Goal: Task Accomplishment & Management: Use online tool/utility

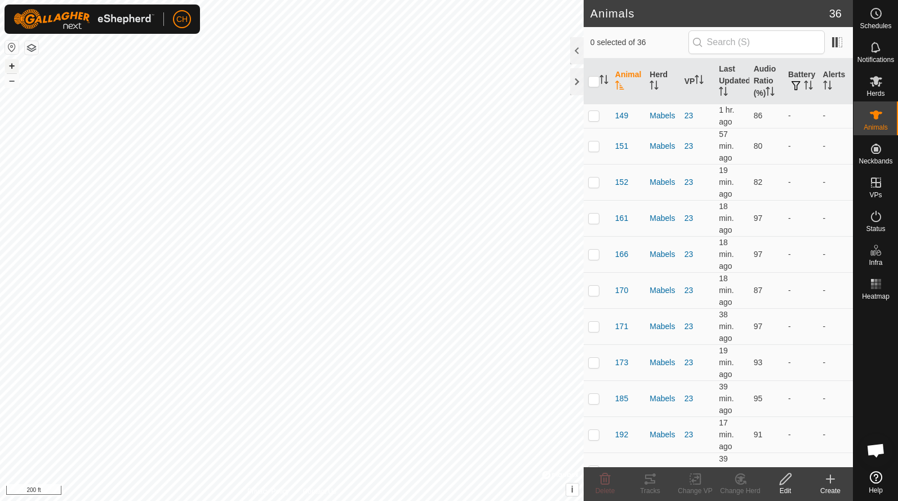
click at [11, 64] on button "+" at bounding box center [12, 66] width 14 height 14
click at [16, 72] on button "+" at bounding box center [12, 66] width 14 height 14
checkbox input "false"
checkbox input "true"
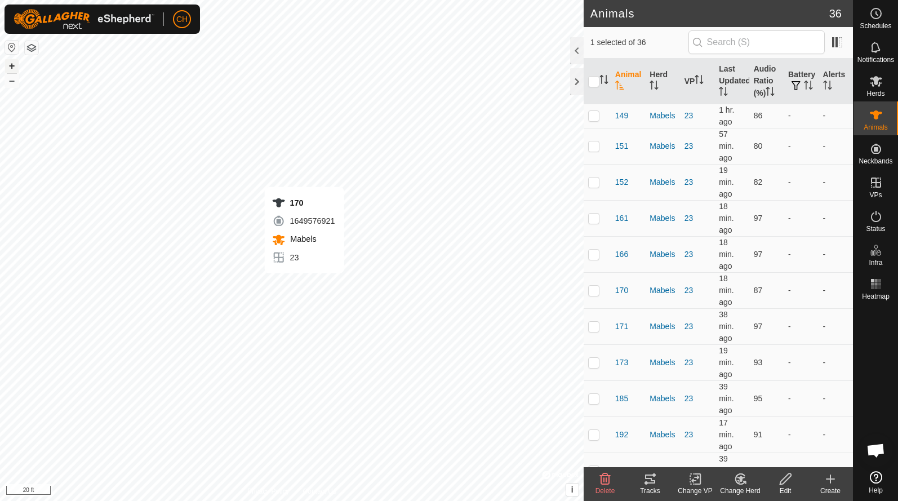
checkbox input "true"
checkbox input "false"
checkbox input "true"
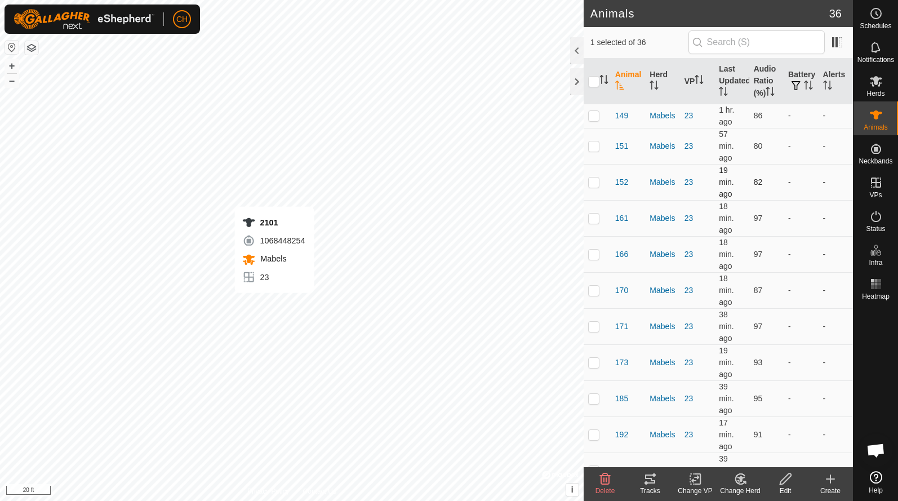
checkbox input "false"
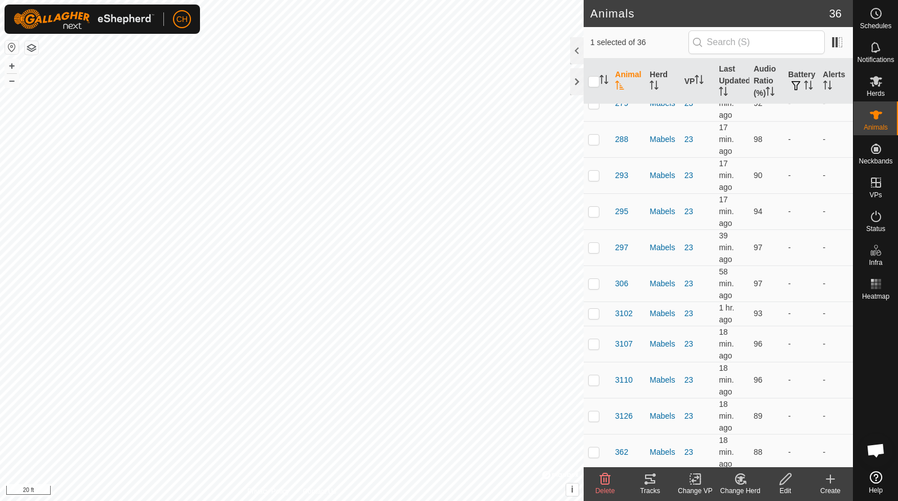
scroll to position [729, 0]
click at [655, 480] on icon at bounding box center [650, 479] width 14 height 14
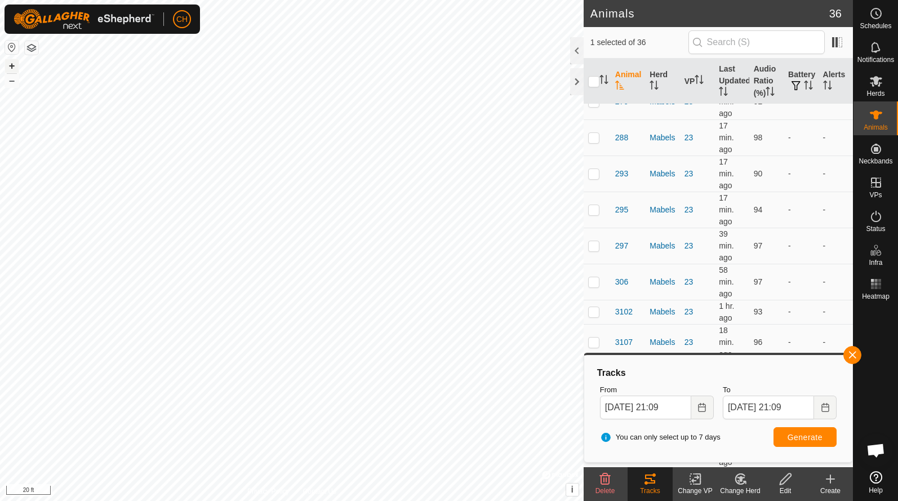
click at [16, 65] on button "+" at bounding box center [12, 66] width 14 height 14
click at [12, 86] on button "–" at bounding box center [12, 81] width 14 height 14
click at [8, 79] on button "–" at bounding box center [12, 81] width 14 height 14
click at [13, 84] on button "–" at bounding box center [12, 81] width 14 height 14
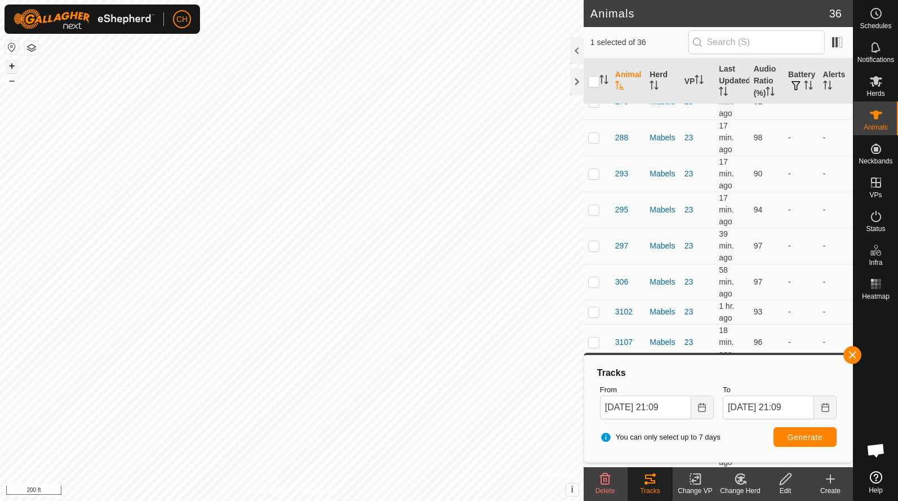
click at [15, 66] on button "+" at bounding box center [12, 66] width 14 height 14
click at [856, 358] on button "button" at bounding box center [852, 355] width 18 height 18
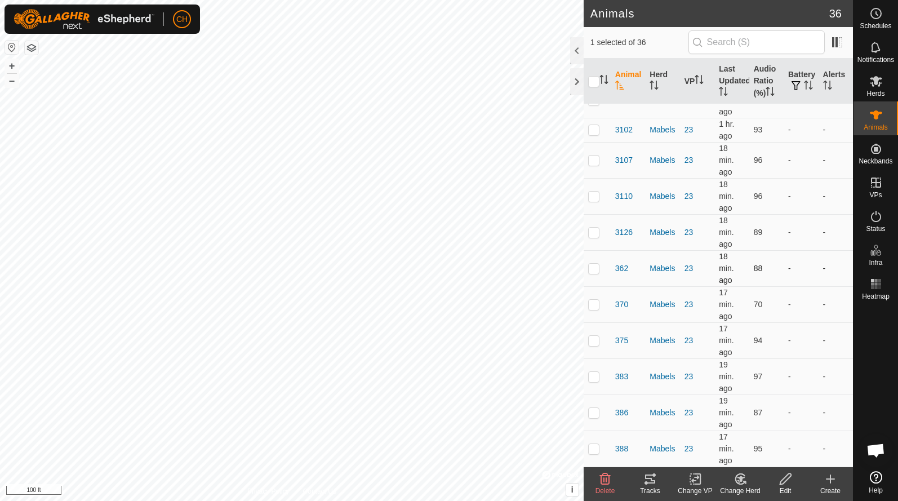
scroll to position [911, 0]
click at [592, 443] on td at bounding box center [596, 448] width 27 height 36
checkbox input "true"
click at [592, 412] on p-checkbox at bounding box center [593, 412] width 11 height 9
checkbox input "true"
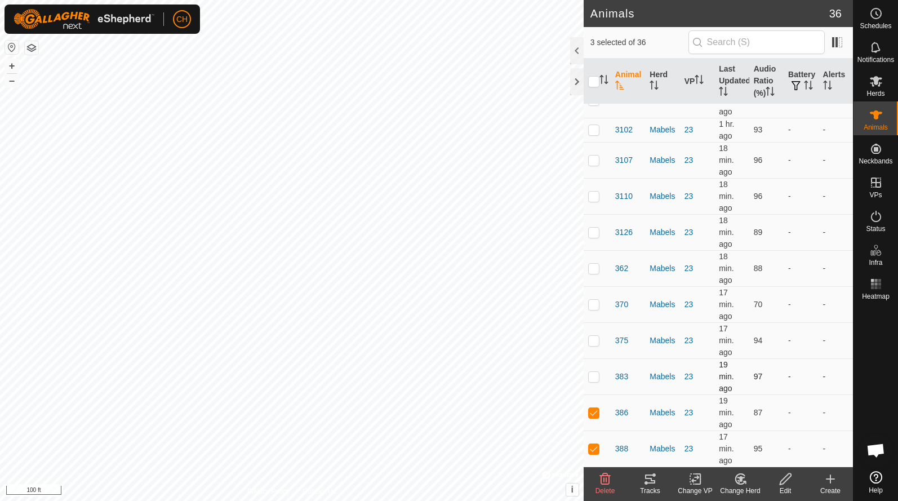
scroll to position [899, 0]
click at [592, 370] on td at bounding box center [596, 376] width 27 height 36
checkbox input "true"
click at [594, 340] on p-checkbox at bounding box center [593, 340] width 11 height 9
checkbox input "true"
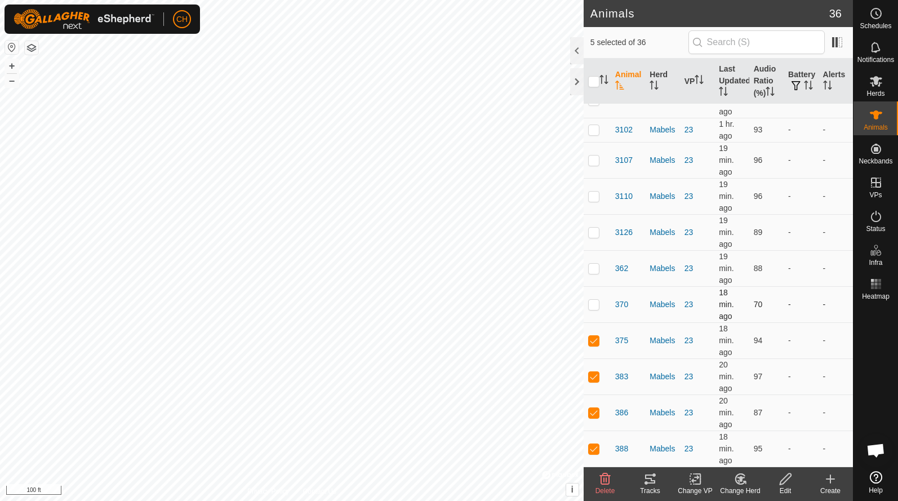
click at [596, 305] on p-checkbox at bounding box center [593, 304] width 11 height 9
checkbox input "true"
click at [591, 266] on p-checkbox at bounding box center [593, 268] width 11 height 9
checkbox input "true"
click at [594, 232] on p-checkbox at bounding box center [593, 231] width 11 height 9
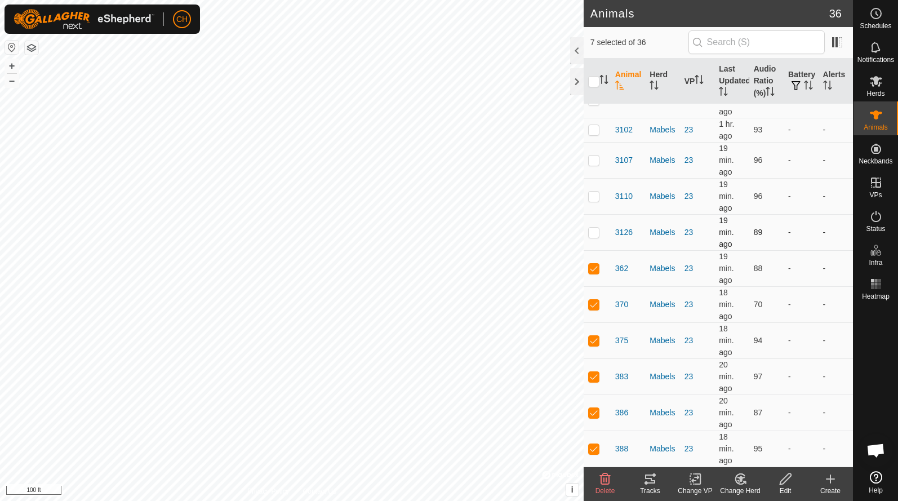
checkbox input "true"
click at [595, 202] on td at bounding box center [596, 196] width 27 height 36
checkbox input "true"
click at [592, 160] on p-checkbox at bounding box center [593, 159] width 11 height 9
checkbox input "true"
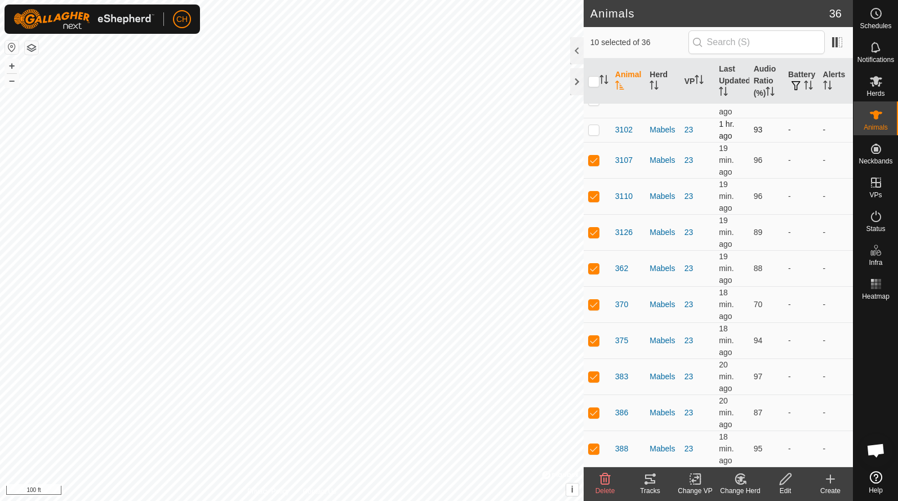
click at [594, 129] on p-checkbox at bounding box center [593, 129] width 11 height 9
click at [595, 135] on td at bounding box center [596, 130] width 27 height 24
checkbox input "false"
click at [650, 480] on icon at bounding box center [650, 478] width 10 height 9
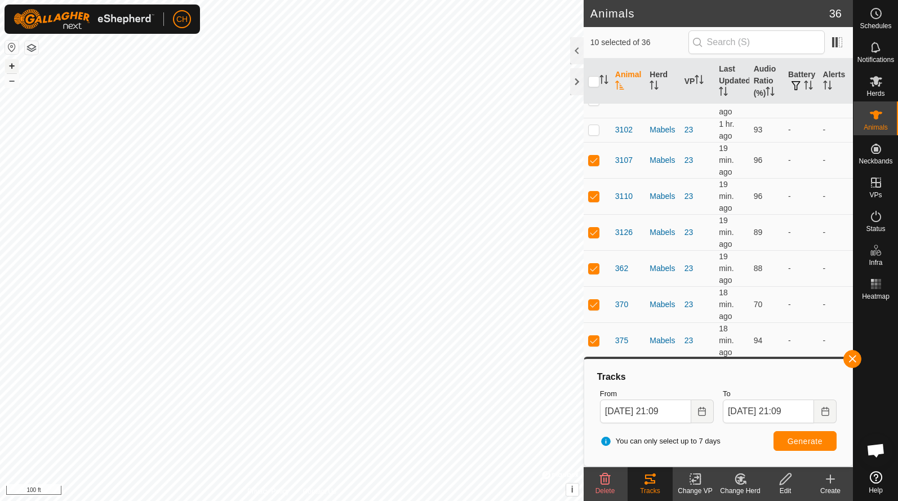
click at [10, 65] on button "+" at bounding box center [12, 66] width 14 height 14
click at [11, 78] on button "–" at bounding box center [12, 81] width 14 height 14
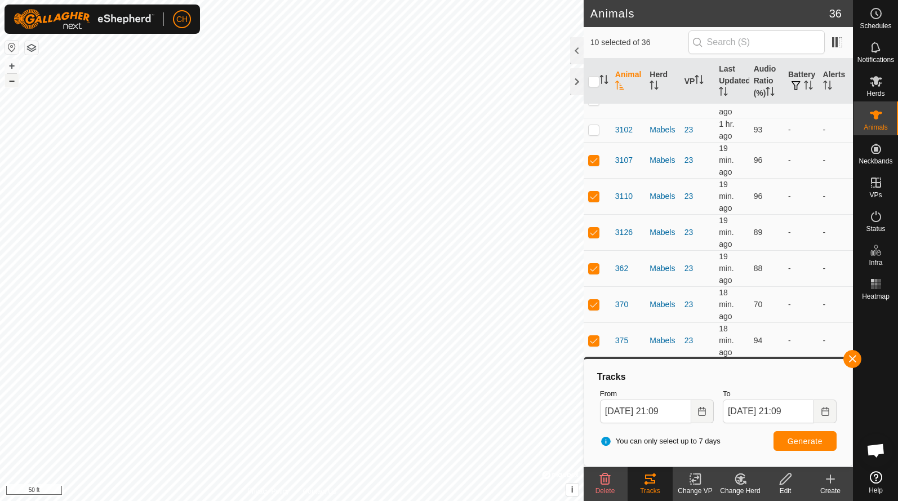
click at [11, 78] on button "–" at bounding box center [12, 81] width 14 height 14
click at [8, 66] on button "+" at bounding box center [12, 66] width 14 height 14
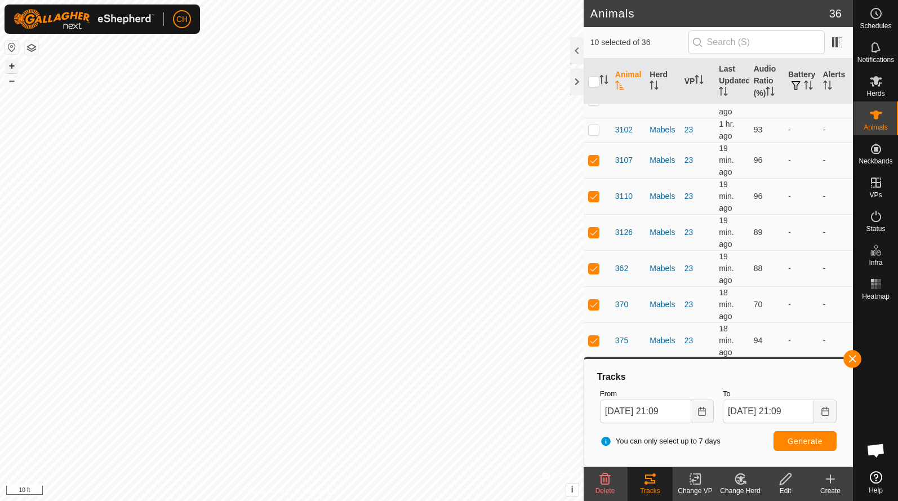
click at [8, 66] on button "+" at bounding box center [12, 66] width 14 height 14
click at [12, 83] on button "–" at bounding box center [12, 81] width 14 height 14
click at [853, 360] on span "button" at bounding box center [851, 358] width 9 height 9
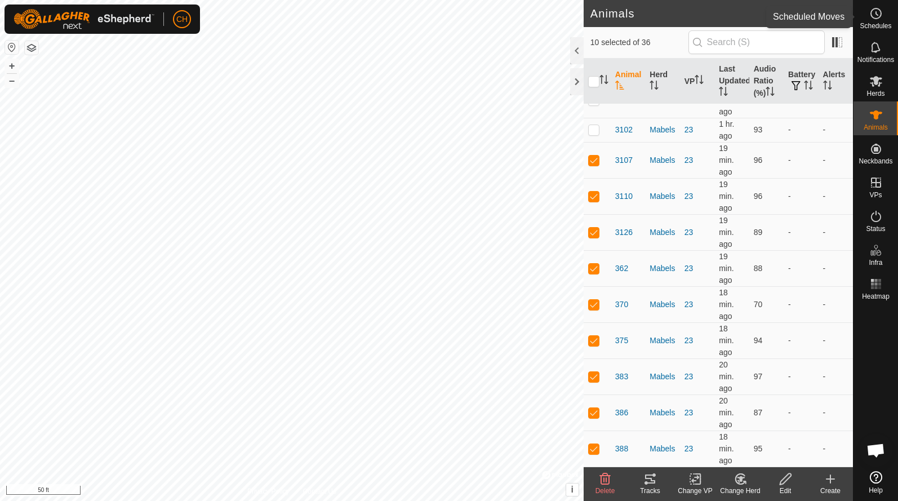
click at [872, 21] on es-schedule-vp-svg-icon at bounding box center [876, 14] width 20 height 18
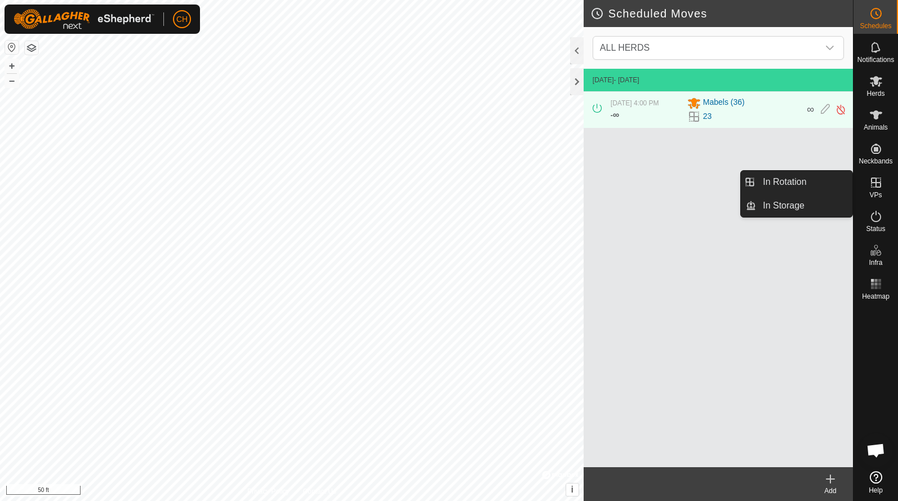
click at [879, 186] on icon at bounding box center [876, 183] width 14 height 14
click at [798, 185] on link "In Rotation" at bounding box center [804, 182] width 96 height 23
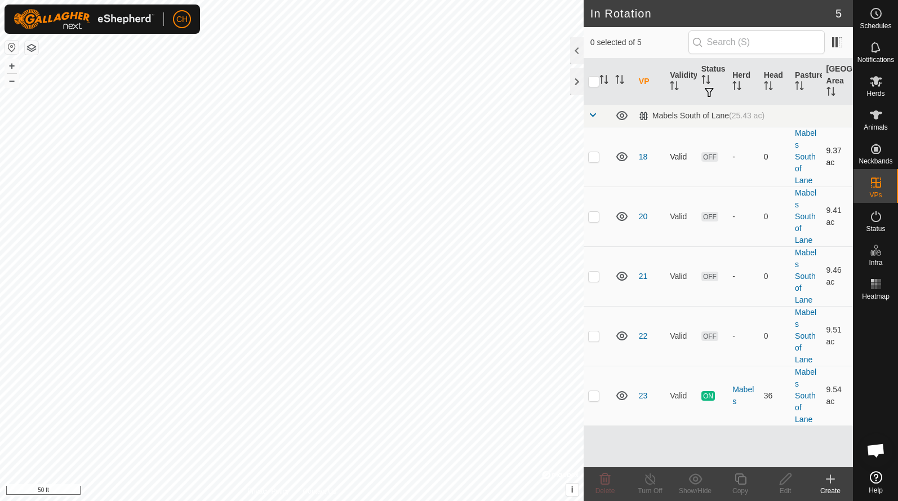
click at [597, 155] on p-checkbox at bounding box center [593, 156] width 11 height 9
checkbox input "true"
click at [596, 218] on p-checkbox at bounding box center [593, 216] width 11 height 9
checkbox input "true"
click at [597, 274] on p-checkbox at bounding box center [593, 275] width 11 height 9
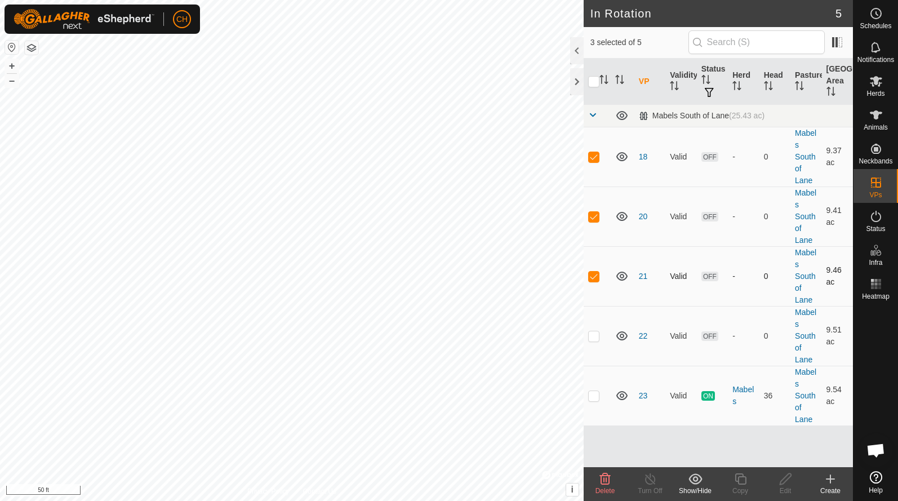
checkbox input "true"
click at [599, 487] on span "Delete" at bounding box center [605, 491] width 20 height 8
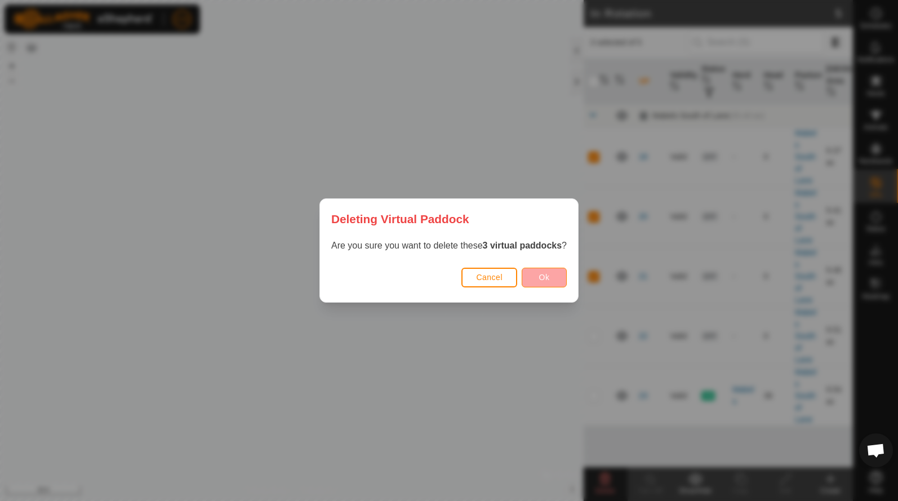
click at [537, 277] on button "Ok" at bounding box center [543, 277] width 45 height 20
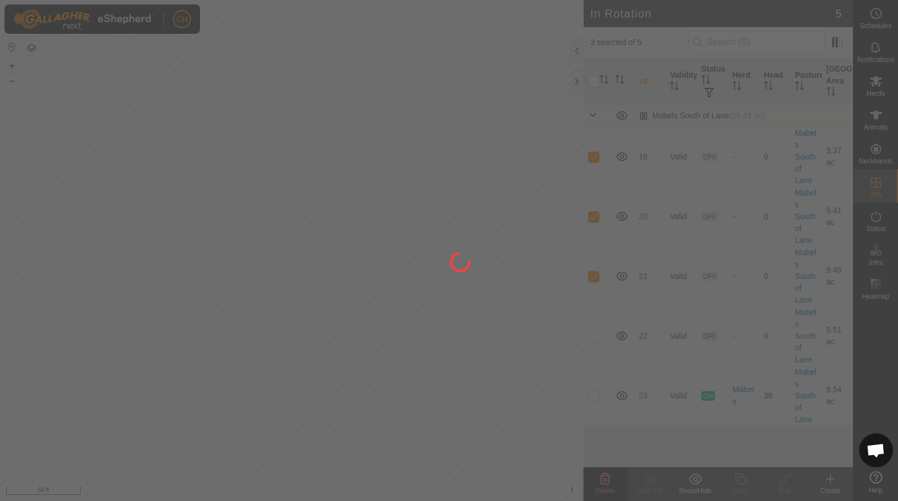
checkbox input "false"
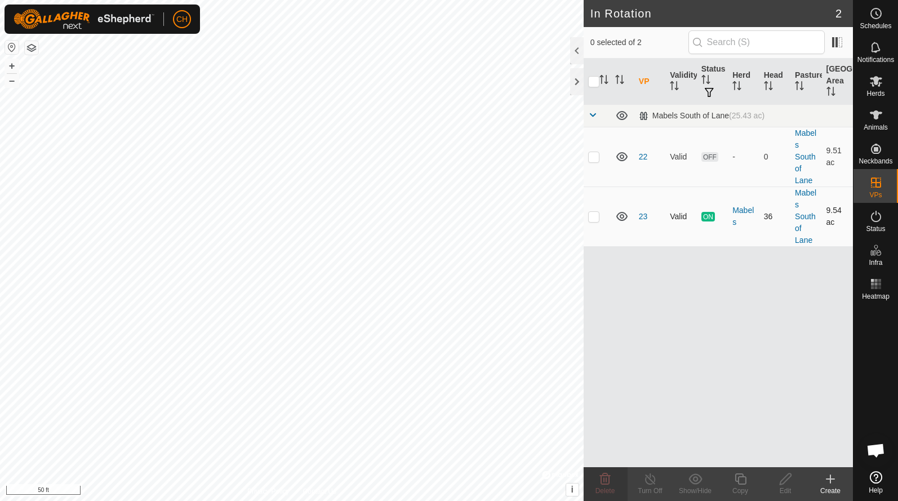
click at [596, 220] on p-checkbox at bounding box center [593, 216] width 11 height 9
checkbox input "true"
click at [743, 481] on icon at bounding box center [740, 479] width 14 height 14
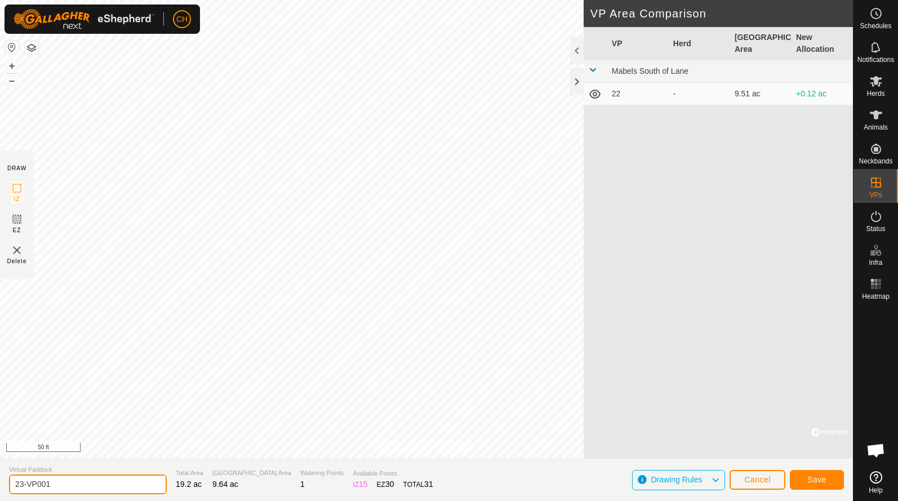
click at [63, 487] on input "23-VP001" at bounding box center [88, 484] width 158 height 20
drag, startPoint x: 63, startPoint y: 487, endPoint x: -5, endPoint y: 485, distance: 67.0
click at [0, 485] on html "CH Schedules Notifications Herds Animals Neckbands VPs Status Infra Heatmap Hel…" at bounding box center [449, 250] width 898 height 501
type input "24"
click at [827, 480] on button "Save" at bounding box center [816, 480] width 54 height 20
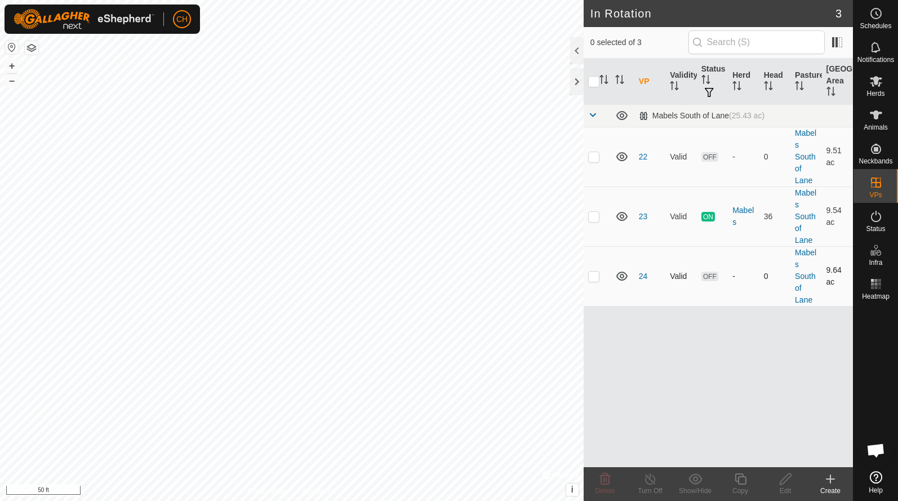
click at [594, 275] on p-checkbox at bounding box center [593, 275] width 11 height 9
checkbox input "true"
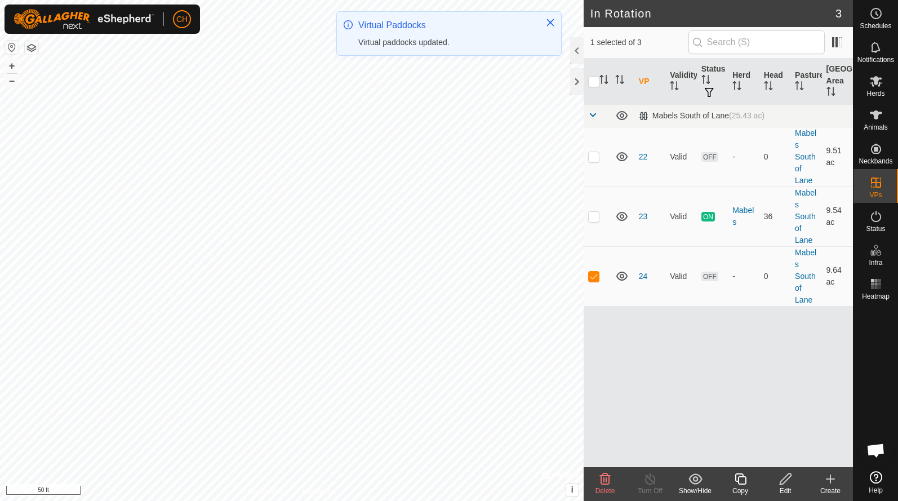
click at [743, 484] on icon at bounding box center [739, 478] width 11 height 11
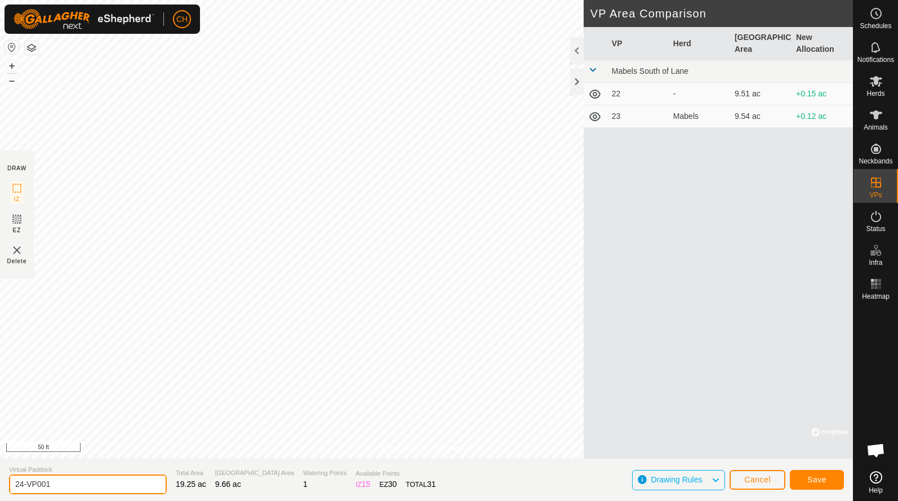
drag, startPoint x: 55, startPoint y: 488, endPoint x: -1, endPoint y: 480, distance: 56.9
click at [0, 480] on html "CH Schedules Notifications Herds Animals Neckbands VPs Status Infra Heatmap Hel…" at bounding box center [449, 250] width 898 height 501
type input "25"
click at [814, 481] on span "Save" at bounding box center [816, 479] width 19 height 9
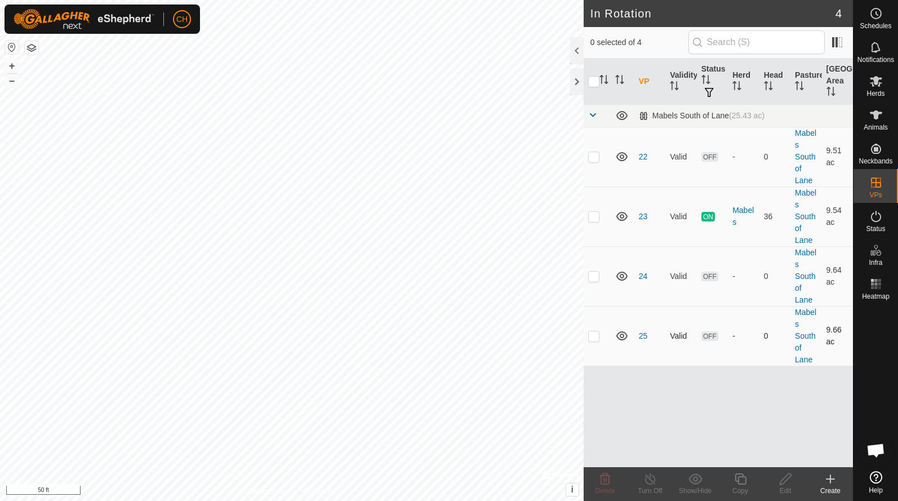
click at [596, 340] on p-checkbox at bounding box center [593, 335] width 11 height 9
checkbox input "true"
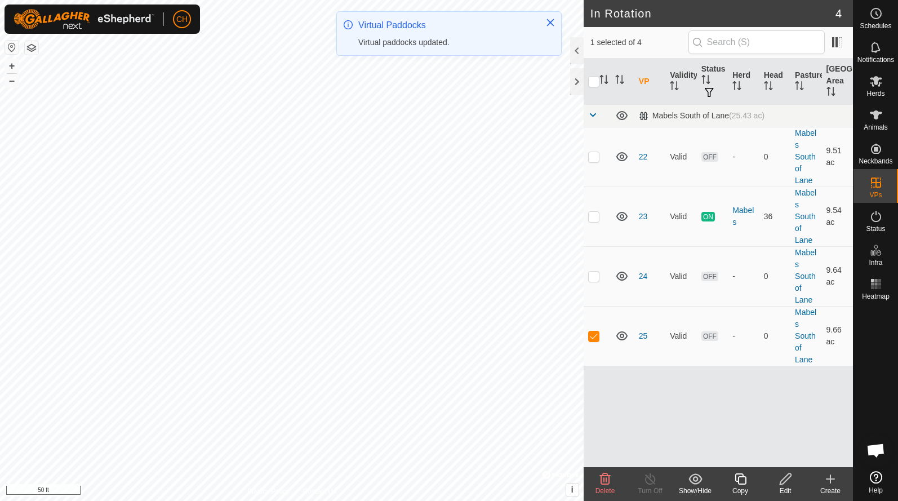
click at [778, 483] on icon at bounding box center [785, 479] width 14 height 14
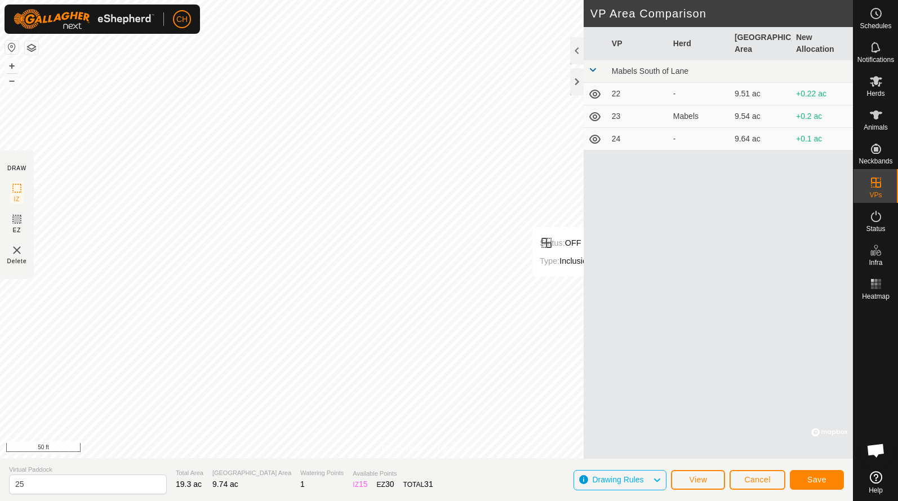
click at [812, 479] on span "Save" at bounding box center [816, 479] width 19 height 9
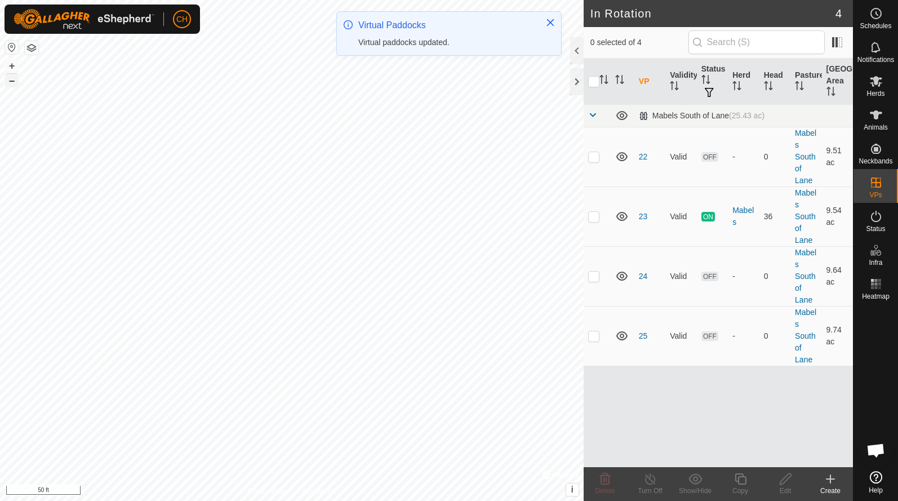
click at [15, 84] on button "–" at bounding box center [12, 81] width 14 height 14
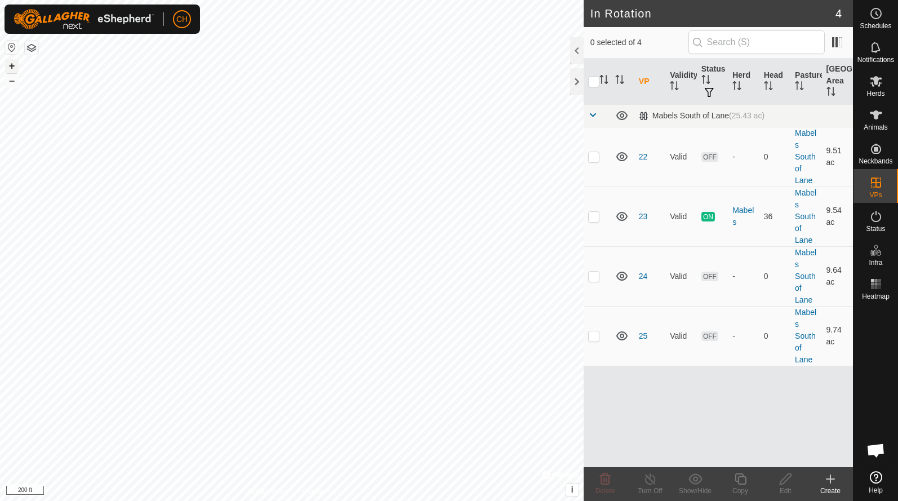
click at [9, 68] on button "+" at bounding box center [12, 66] width 14 height 14
click at [9, 67] on button "+" at bounding box center [12, 66] width 14 height 14
click at [8, 68] on button "+" at bounding box center [12, 66] width 14 height 14
click at [874, 20] on icon at bounding box center [876, 14] width 14 height 14
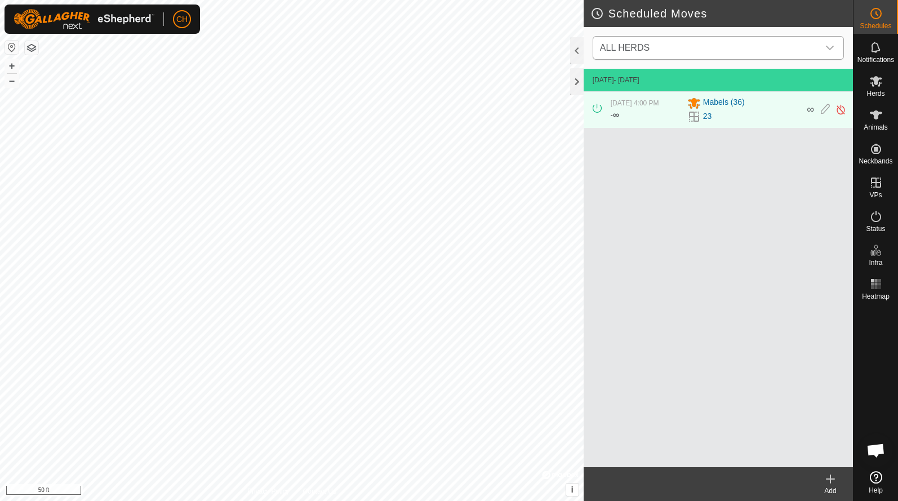
click at [718, 44] on span "ALL HERDS" at bounding box center [706, 48] width 223 height 23
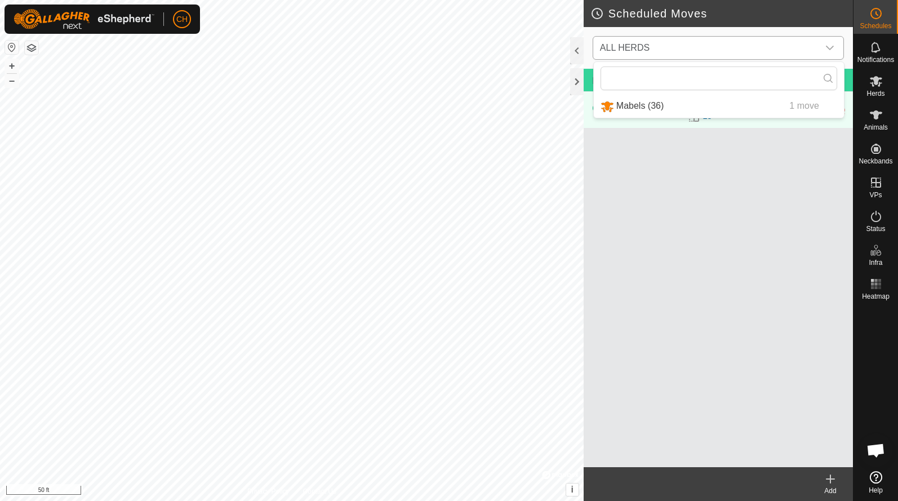
click at [651, 105] on li "Mabels (36) 1 move" at bounding box center [719, 106] width 250 height 23
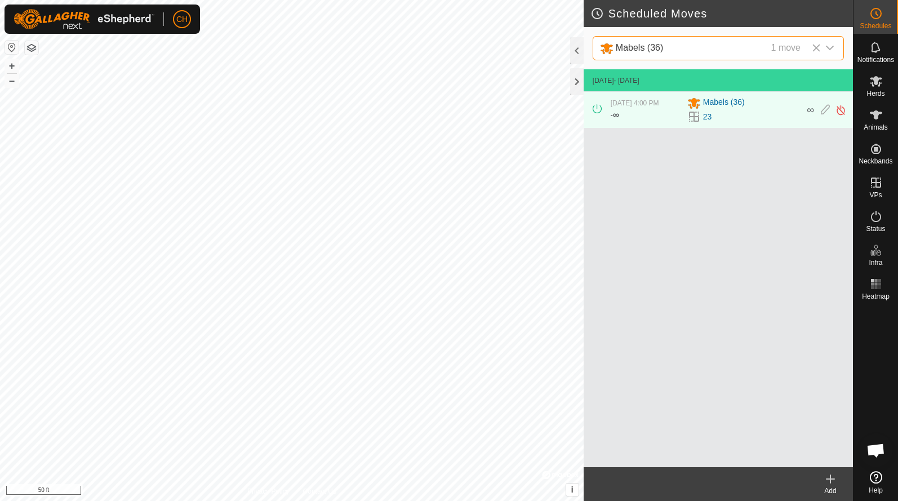
click at [828, 483] on icon at bounding box center [830, 479] width 14 height 14
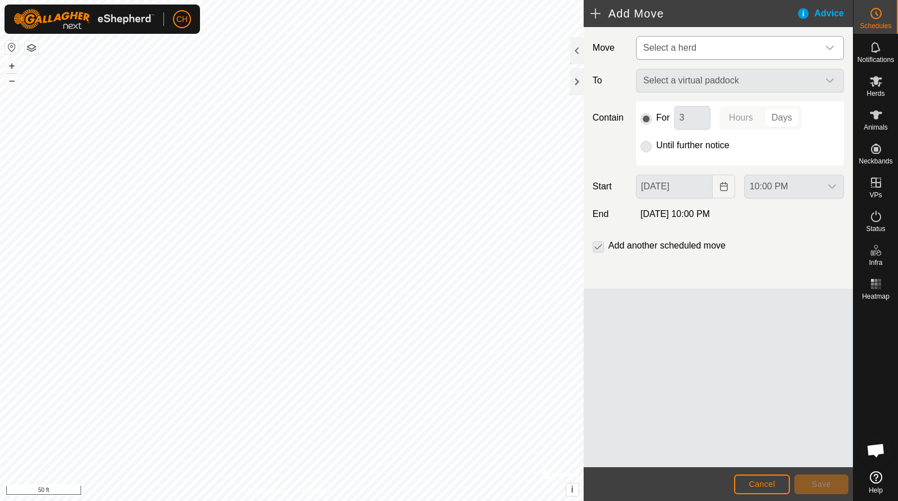
click at [671, 46] on span "Select a herd" at bounding box center [669, 48] width 53 height 10
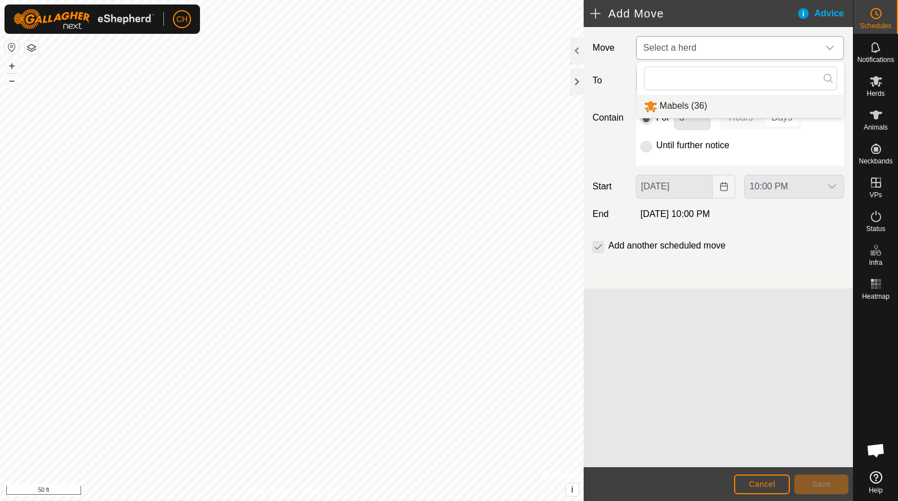
click at [667, 108] on li "Mabels (36)" at bounding box center [740, 106] width 207 height 23
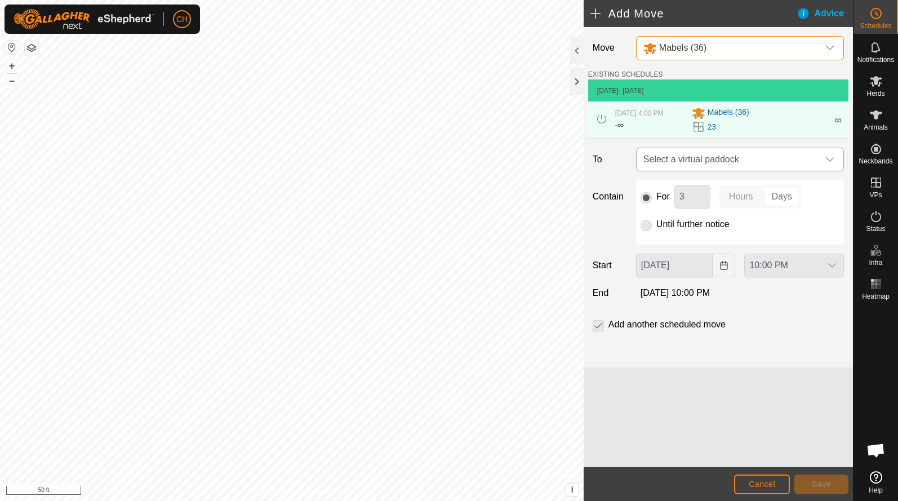
click at [687, 163] on span "Select a virtual paddock" at bounding box center [729, 159] width 180 height 23
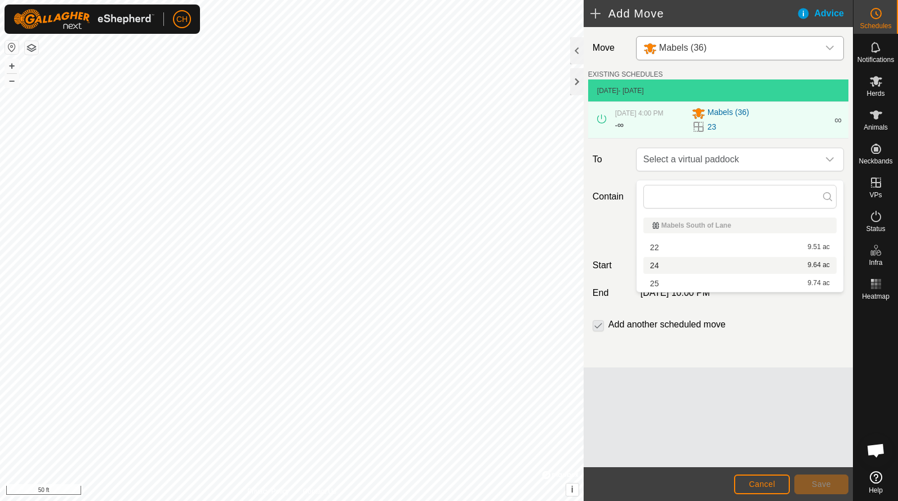
click at [675, 267] on li "24 9.64 ac" at bounding box center [739, 265] width 193 height 17
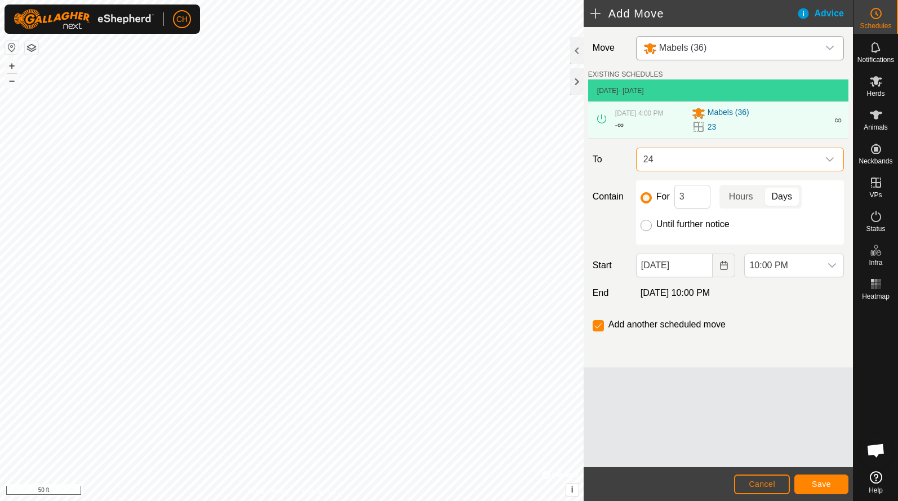
click at [648, 231] on input "Until further notice" at bounding box center [645, 225] width 11 height 11
radio input "true"
checkbox input "false"
click at [720, 277] on button "Choose Date" at bounding box center [723, 265] width 23 height 24
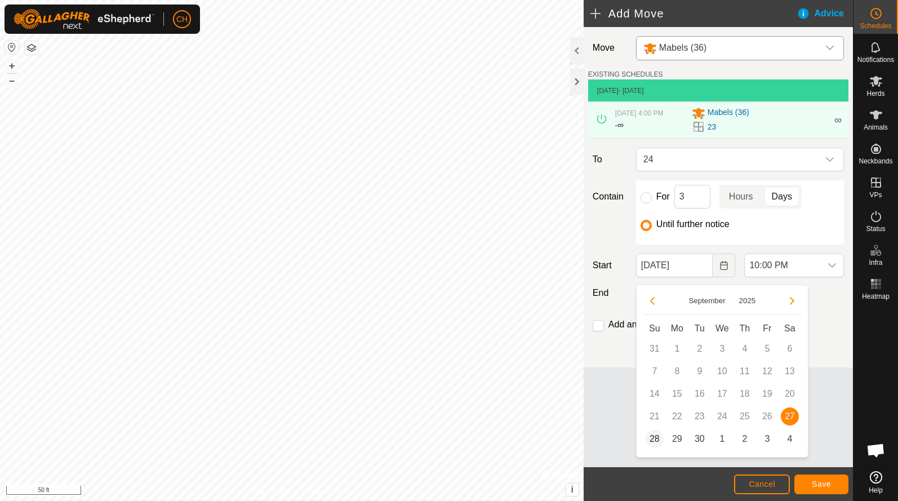
click at [654, 440] on span "28" at bounding box center [654, 439] width 18 height 18
type input "[DATE]"
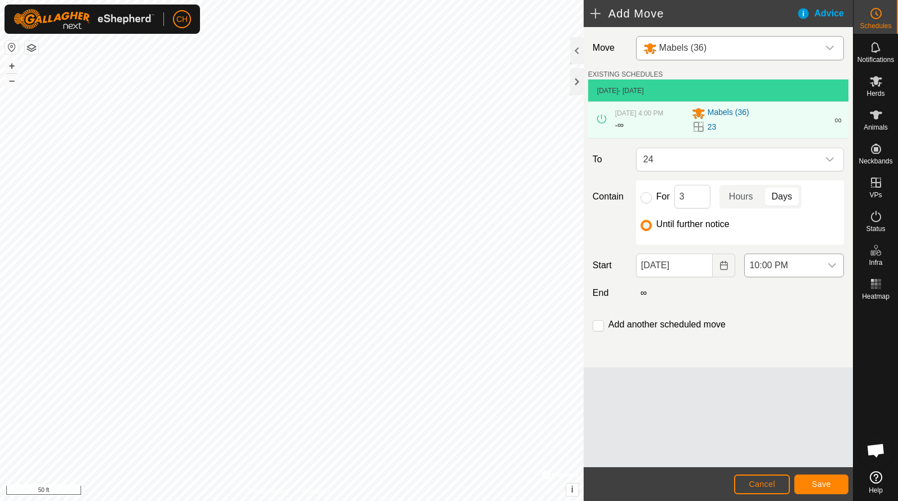
click at [783, 276] on span "10:00 PM" at bounding box center [782, 265] width 76 height 23
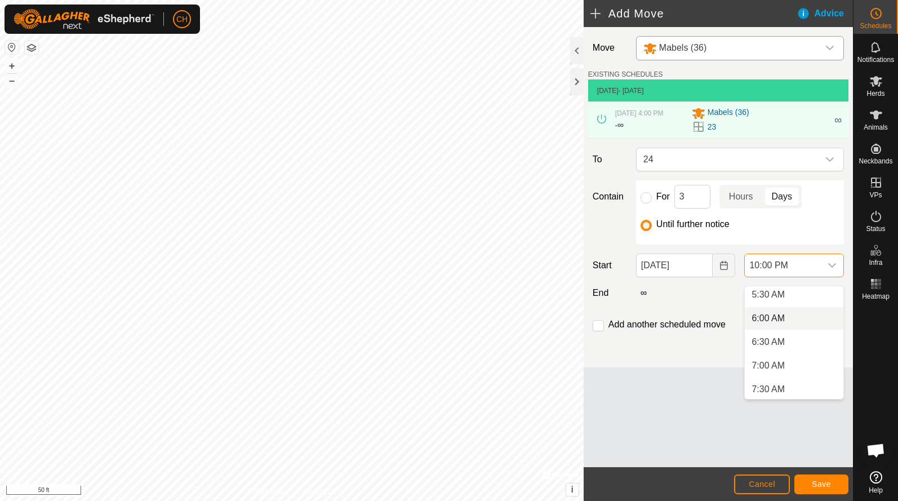
scroll to position [269, 0]
click at [778, 342] on li "6:30 AM" at bounding box center [793, 336] width 99 height 23
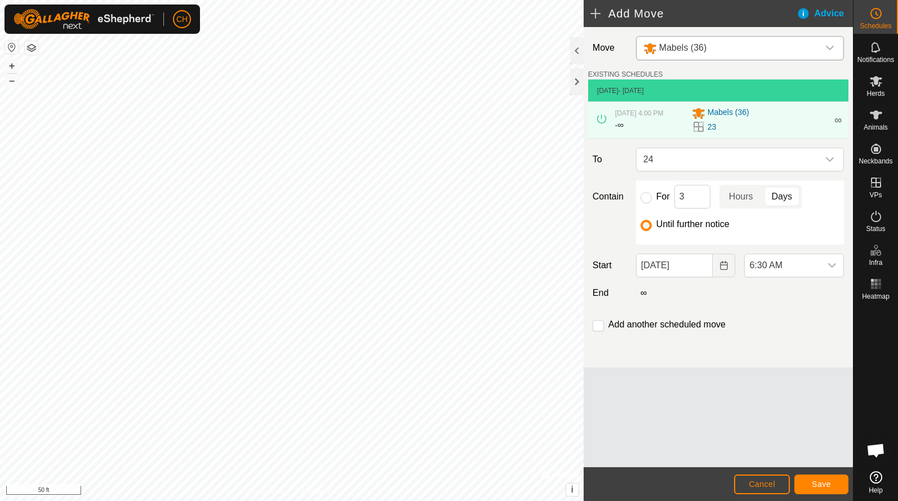
click at [830, 483] on span "Save" at bounding box center [820, 483] width 19 height 9
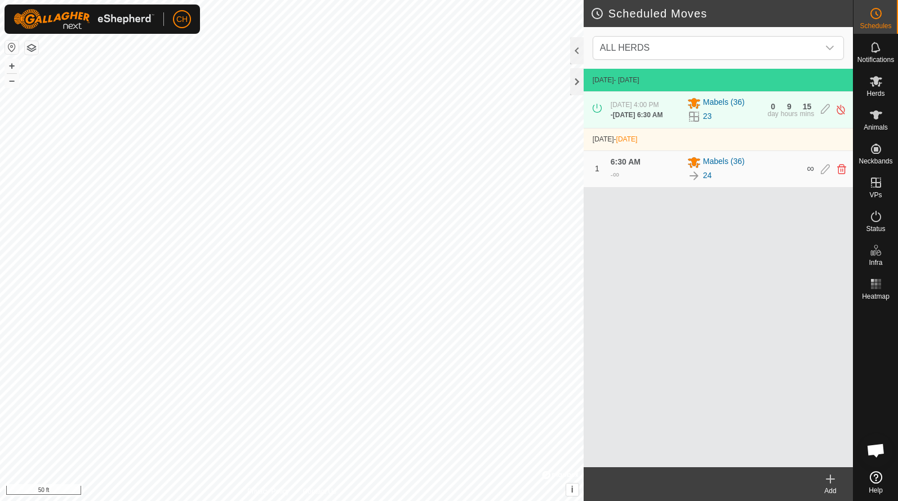
click at [828, 486] on div "Add" at bounding box center [830, 490] width 45 height 10
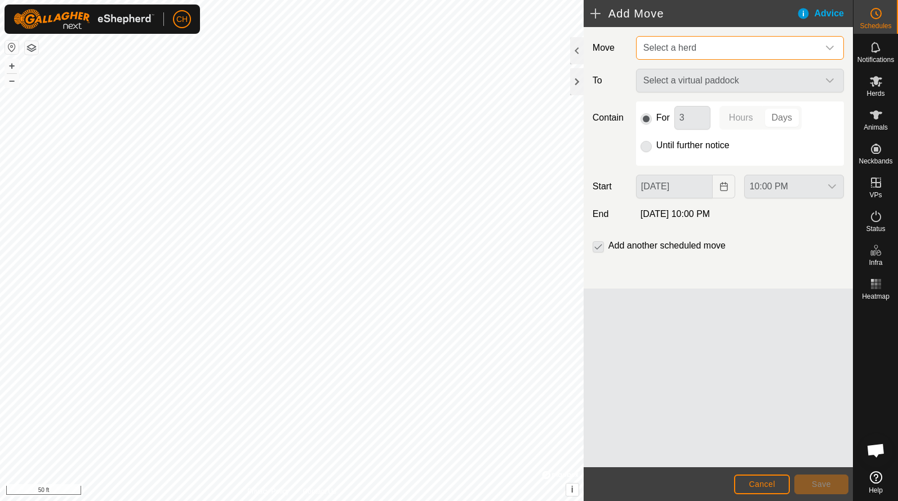
click at [684, 47] on span "Select a herd" at bounding box center [669, 48] width 53 height 10
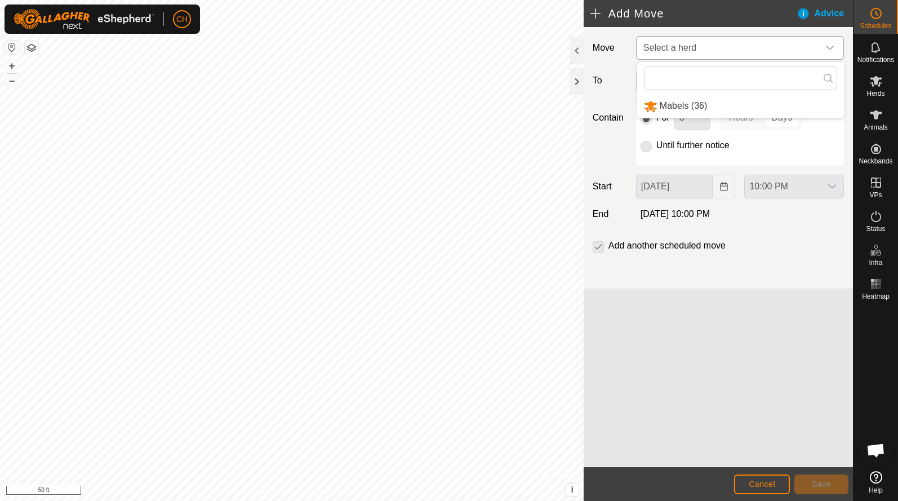
click at [674, 104] on li "Mabels (36)" at bounding box center [740, 106] width 207 height 23
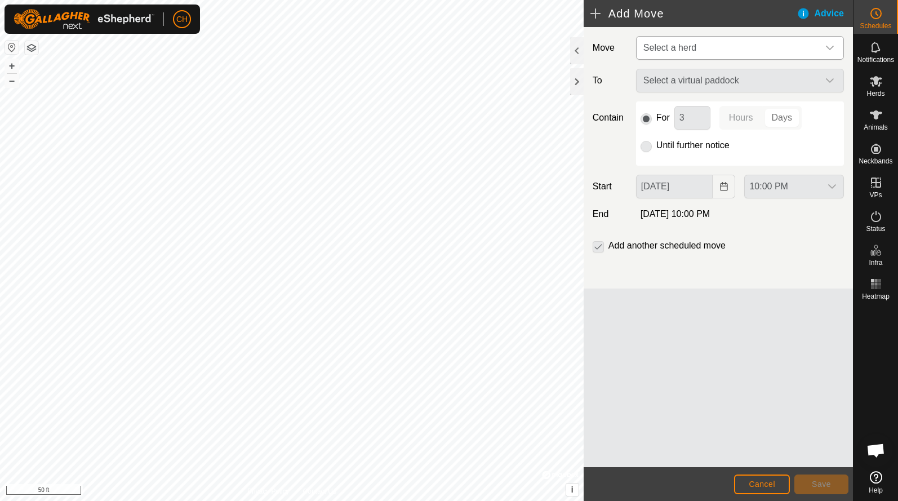
type input "[DATE]"
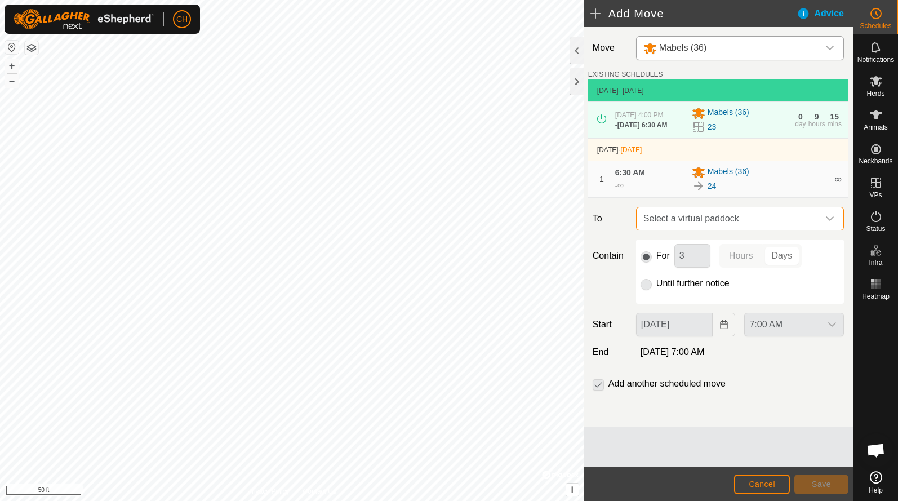
click at [692, 230] on span "Select a virtual paddock" at bounding box center [729, 218] width 180 height 23
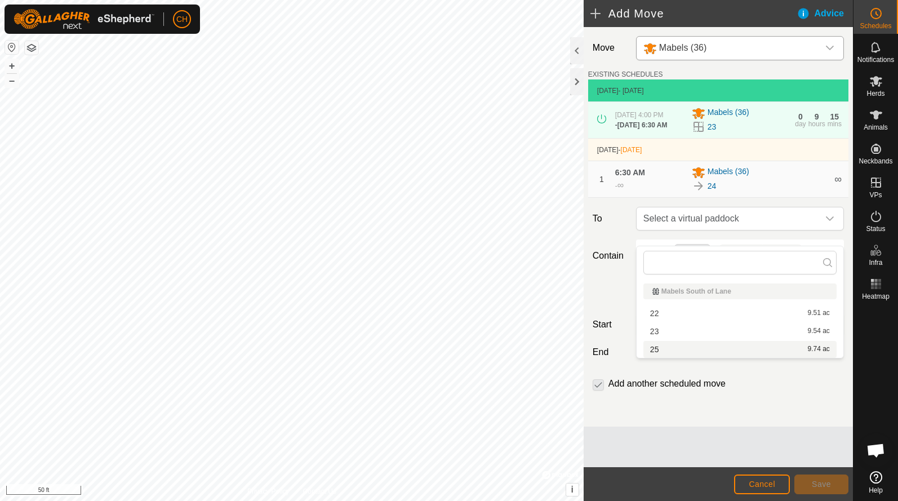
click at [662, 347] on li "25 9.74 ac" at bounding box center [739, 349] width 193 height 17
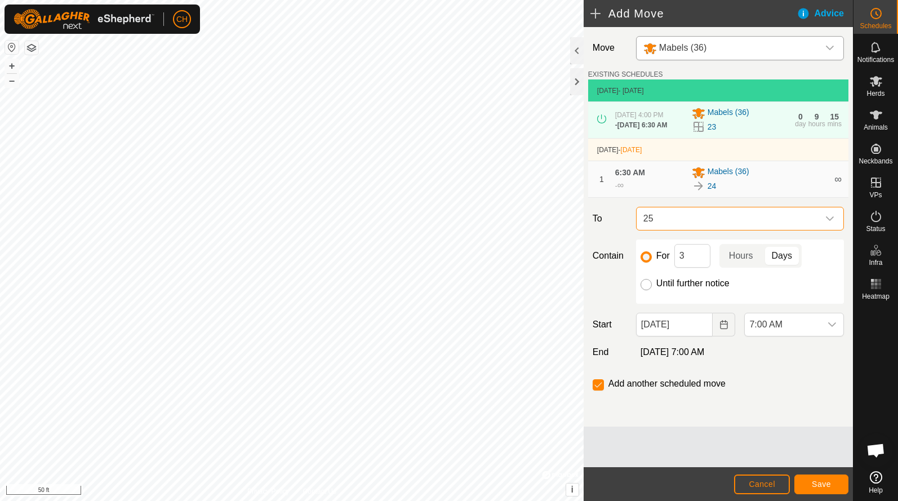
click at [643, 290] on input "Until further notice" at bounding box center [645, 284] width 11 height 11
radio input "true"
checkbox input "false"
click at [771, 336] on span "7:00 AM" at bounding box center [782, 324] width 76 height 23
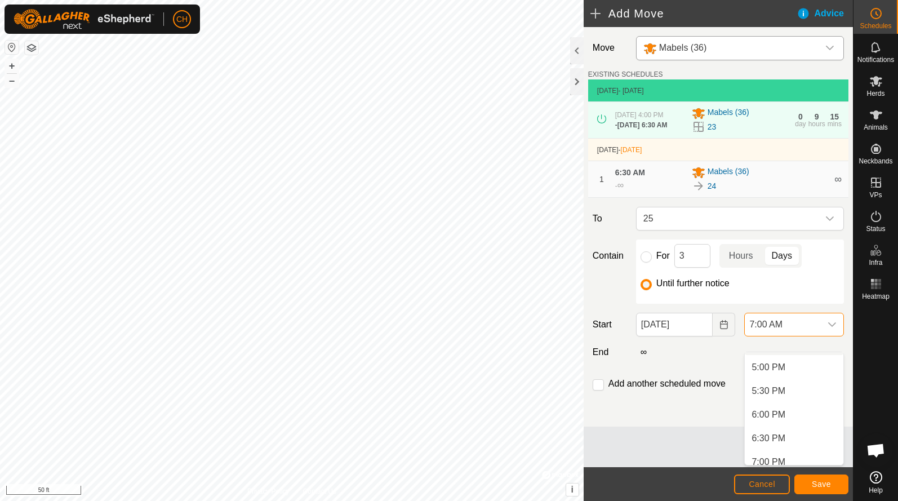
scroll to position [801, 0]
click at [782, 369] on li "5:00 PM" at bounding box center [793, 366] width 99 height 23
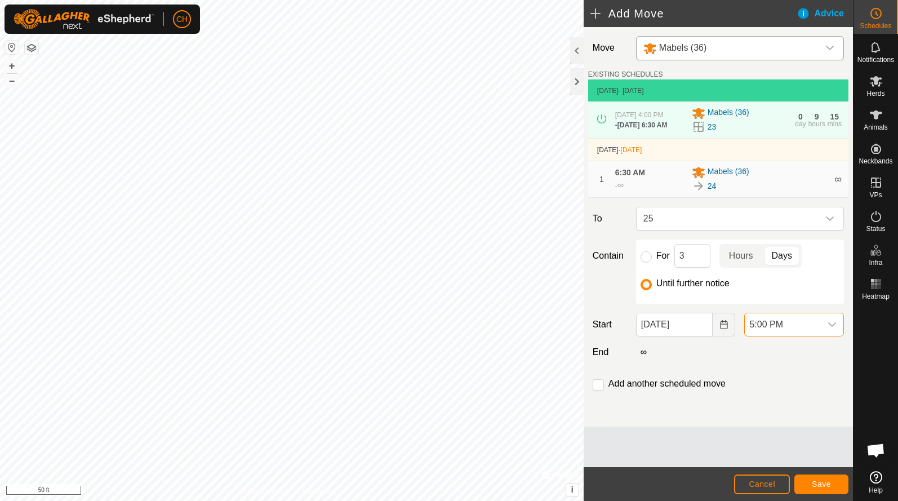
click at [829, 476] on button "Save" at bounding box center [821, 484] width 54 height 20
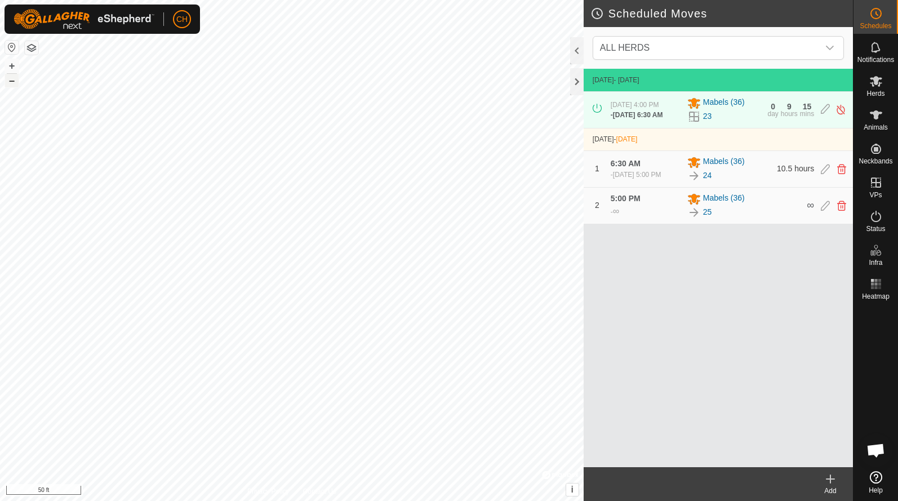
click at [10, 78] on button "–" at bounding box center [12, 81] width 14 height 14
click at [880, 116] on icon at bounding box center [876, 115] width 14 height 14
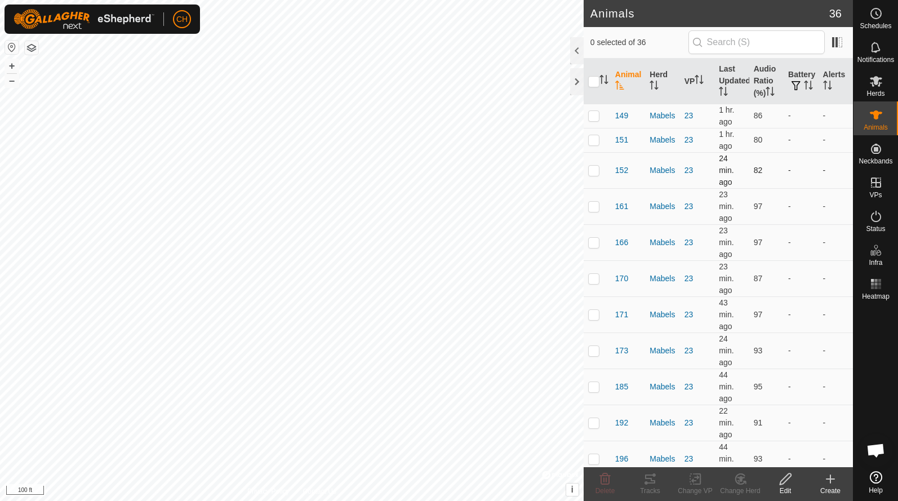
click at [594, 173] on p-checkbox at bounding box center [593, 170] width 11 height 9
checkbox input "true"
click at [591, 212] on td at bounding box center [596, 206] width 27 height 36
checkbox input "true"
click at [588, 243] on p-checkbox at bounding box center [593, 242] width 11 height 9
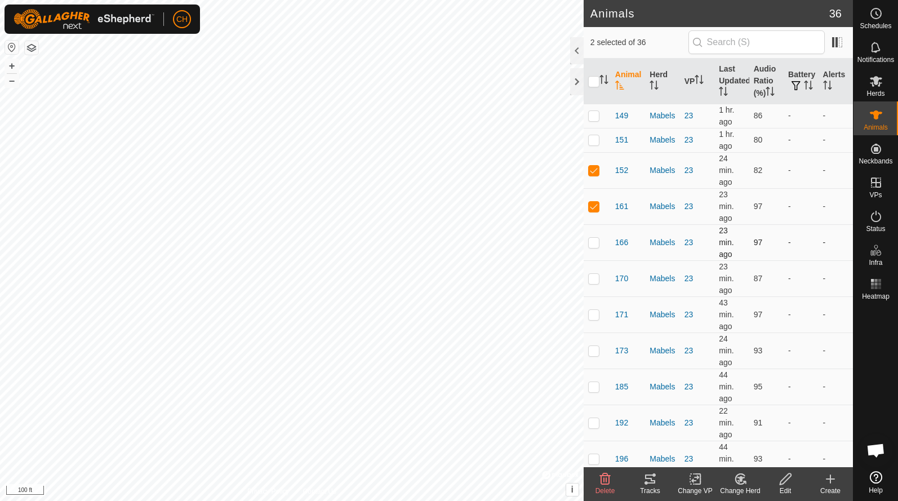
checkbox input "true"
click at [598, 284] on td at bounding box center [596, 278] width 27 height 36
checkbox input "true"
click at [598, 314] on p-checkbox at bounding box center [593, 314] width 11 height 9
checkbox input "true"
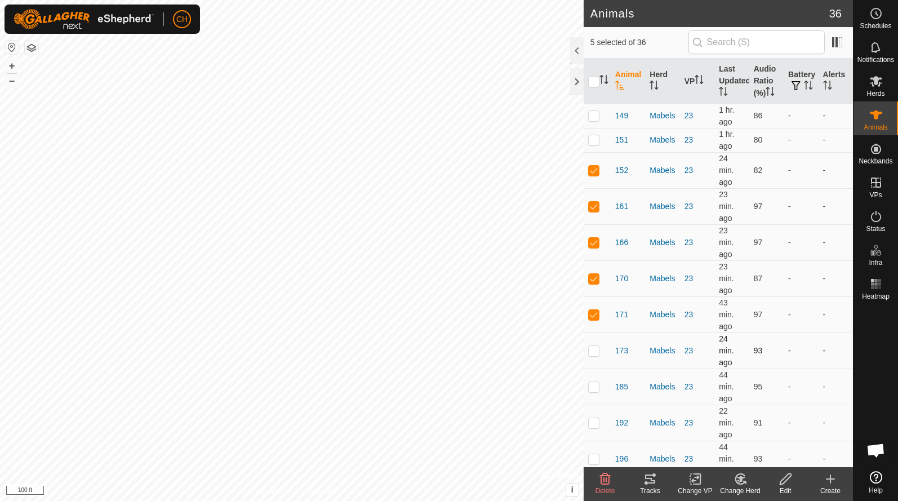
click at [596, 345] on td at bounding box center [596, 350] width 27 height 36
checkbox input "true"
click at [594, 387] on p-checkbox at bounding box center [593, 386] width 11 height 9
checkbox input "true"
click at [596, 414] on td at bounding box center [596, 422] width 27 height 36
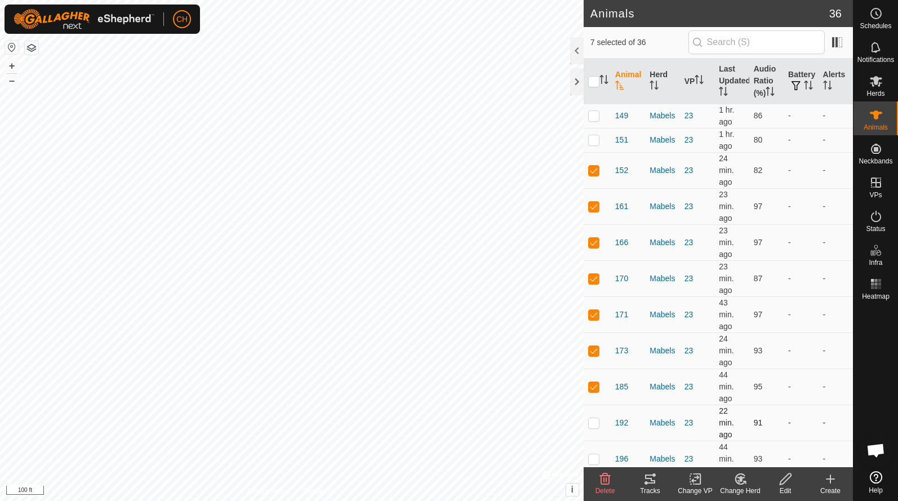
checkbox input "true"
click at [596, 449] on td at bounding box center [596, 458] width 27 height 36
checkbox input "true"
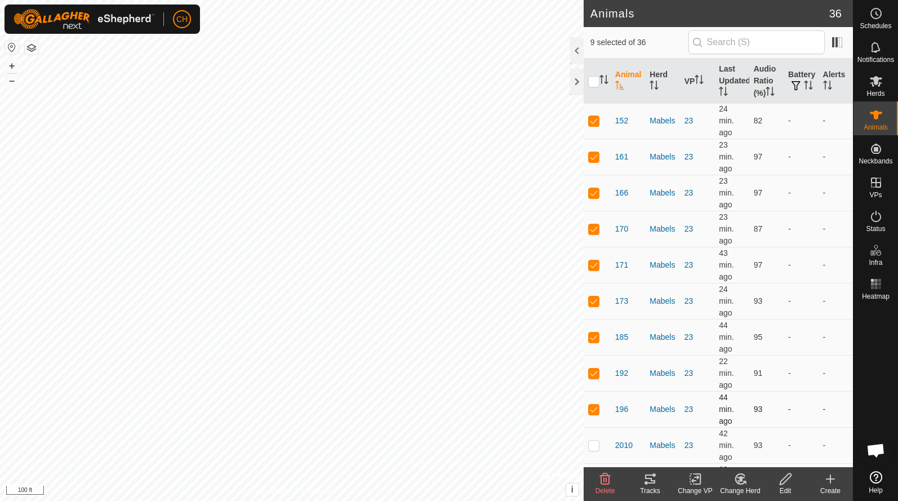
scroll to position [52, 0]
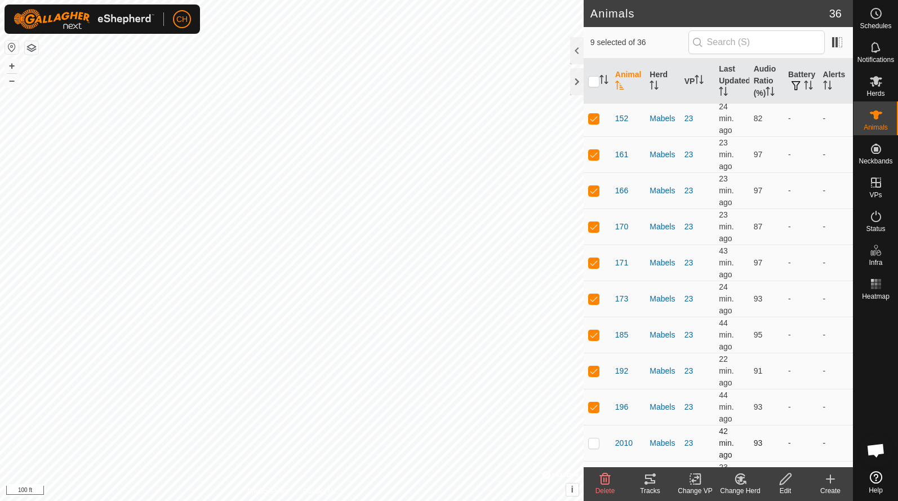
click at [594, 445] on p-checkbox at bounding box center [593, 442] width 11 height 9
checkbox input "true"
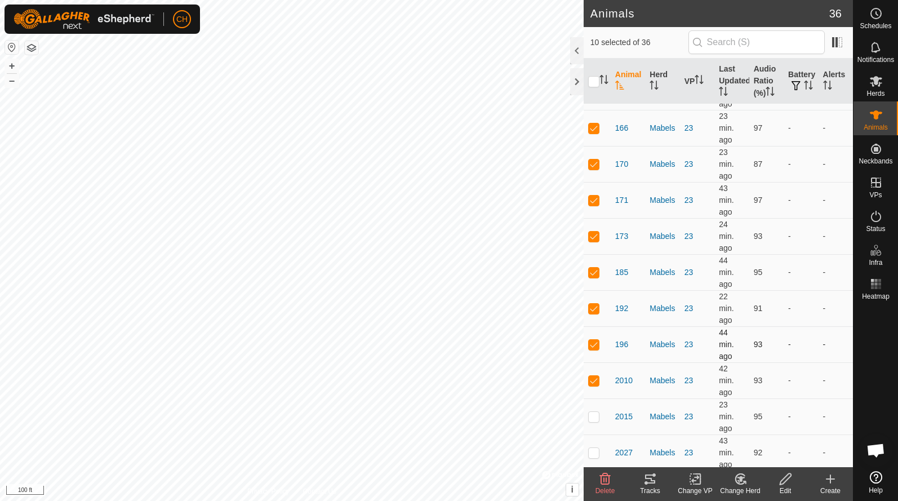
scroll to position [117, 0]
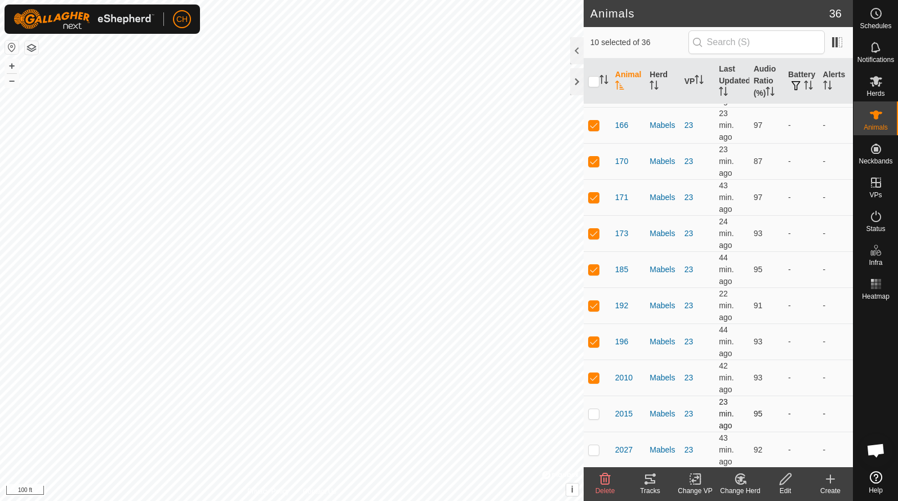
click at [595, 416] on p-checkbox at bounding box center [593, 413] width 11 height 9
checkbox input "true"
click at [597, 380] on p-checkbox at bounding box center [593, 377] width 11 height 9
checkbox input "false"
click at [650, 478] on icon at bounding box center [650, 478] width 10 height 9
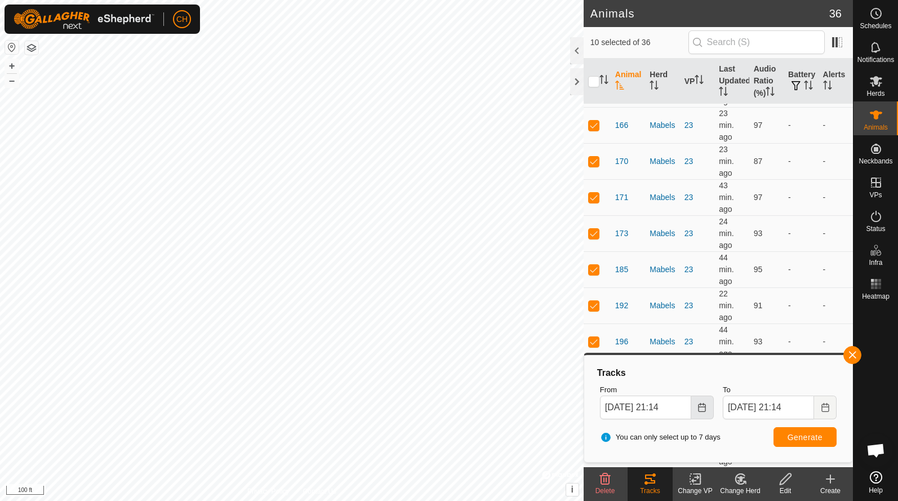
click at [702, 411] on icon "Choose Date" at bounding box center [701, 407] width 7 height 9
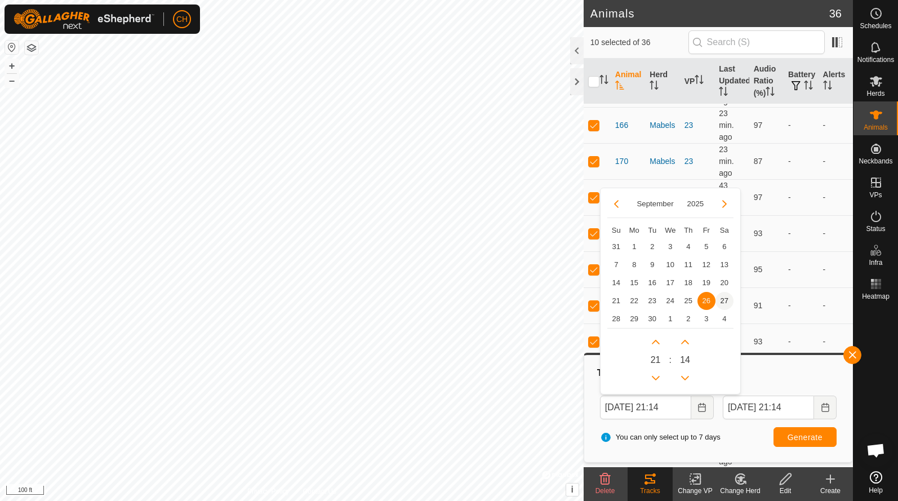
click at [721, 302] on span "27" at bounding box center [724, 301] width 18 height 18
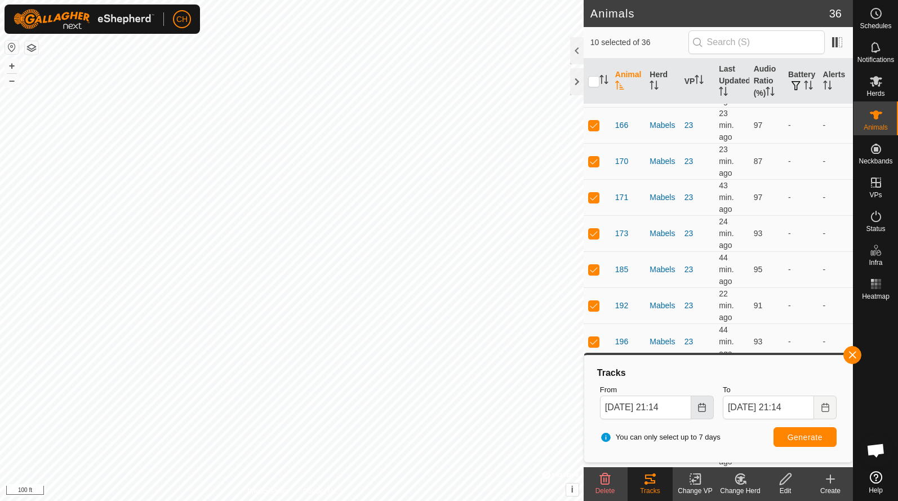
click at [702, 409] on icon "Choose Date" at bounding box center [701, 407] width 9 height 9
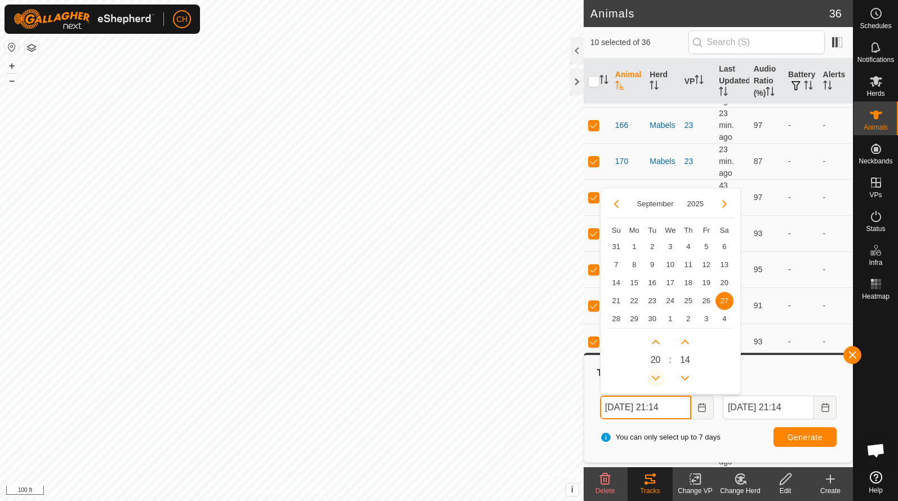
click at [657, 374] on button "Previous Hour" at bounding box center [655, 378] width 18 height 18
click at [657, 374] on icon "Previous Hour" at bounding box center [655, 377] width 9 height 9
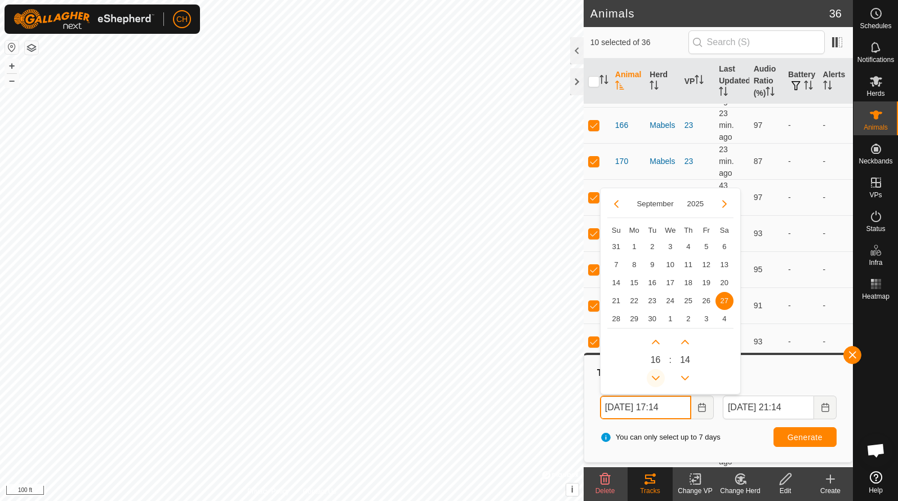
type input "[DATE] 16:14"
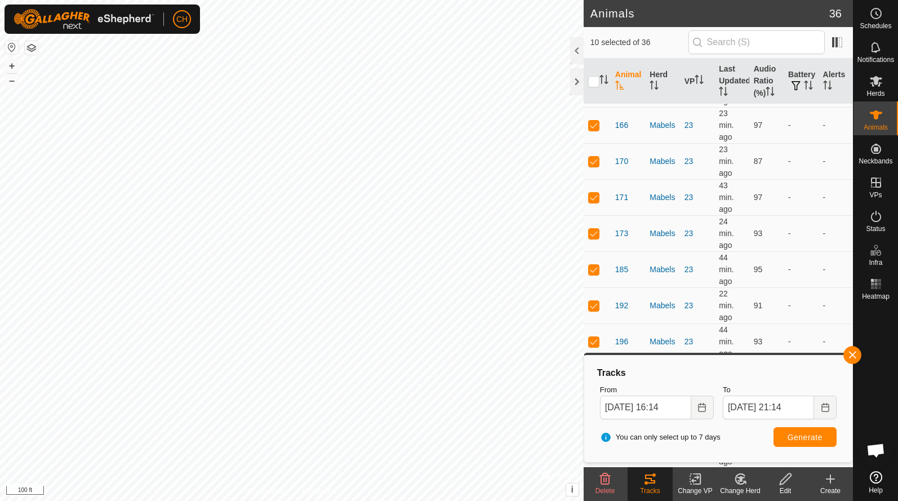
click at [784, 439] on button "Generate" at bounding box center [804, 437] width 63 height 20
click at [10, 67] on button "+" at bounding box center [12, 66] width 14 height 14
click at [853, 358] on button "button" at bounding box center [852, 355] width 18 height 18
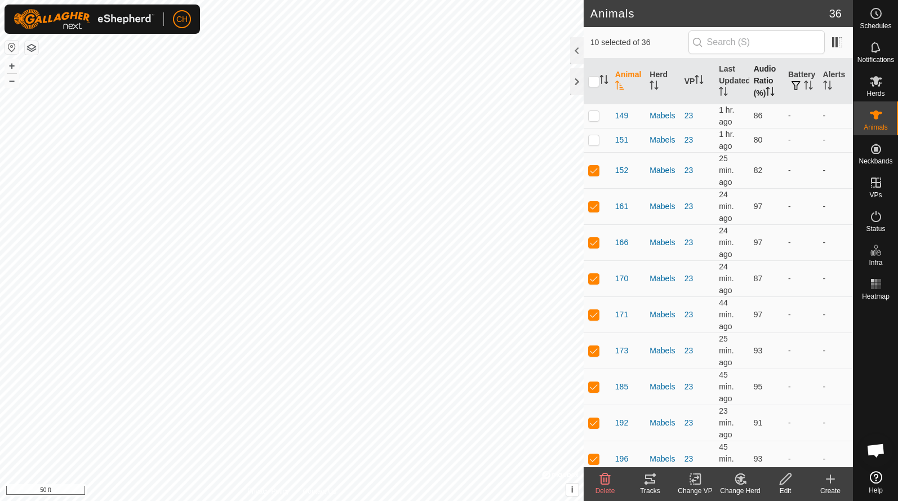
scroll to position [0, 0]
click at [762, 74] on th "Audio Ratio (%)" at bounding box center [766, 82] width 34 height 46
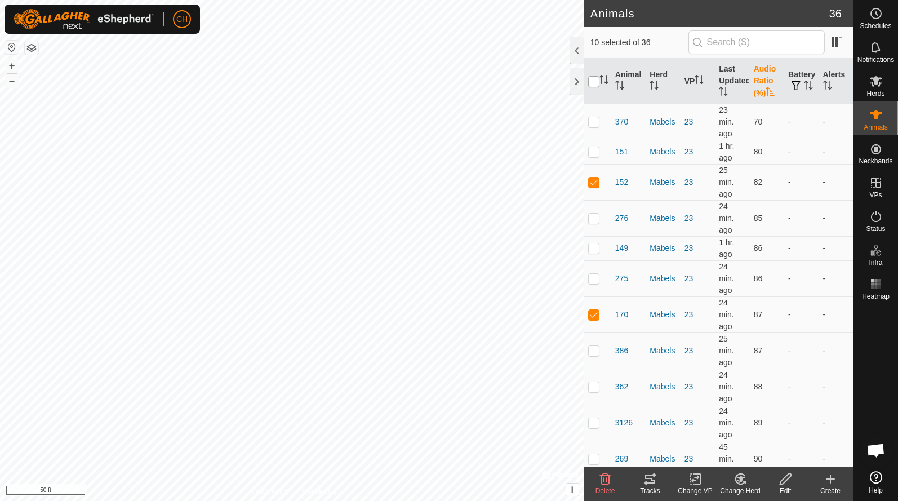
click at [597, 85] on input "checkbox" at bounding box center [593, 81] width 11 height 11
checkbox input "true"
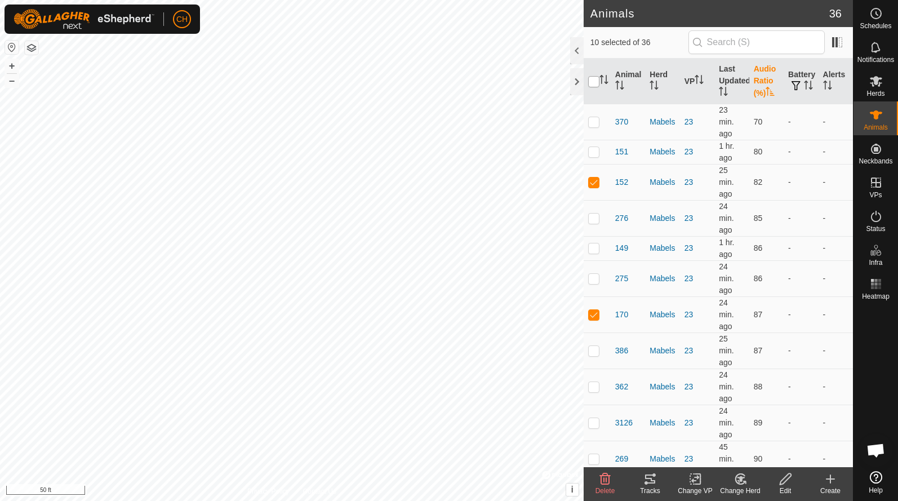
checkbox input "true"
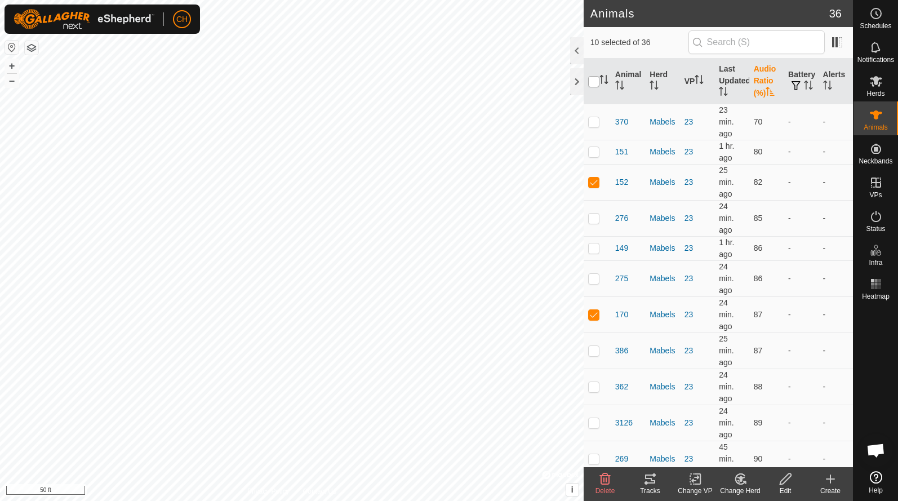
checkbox input "true"
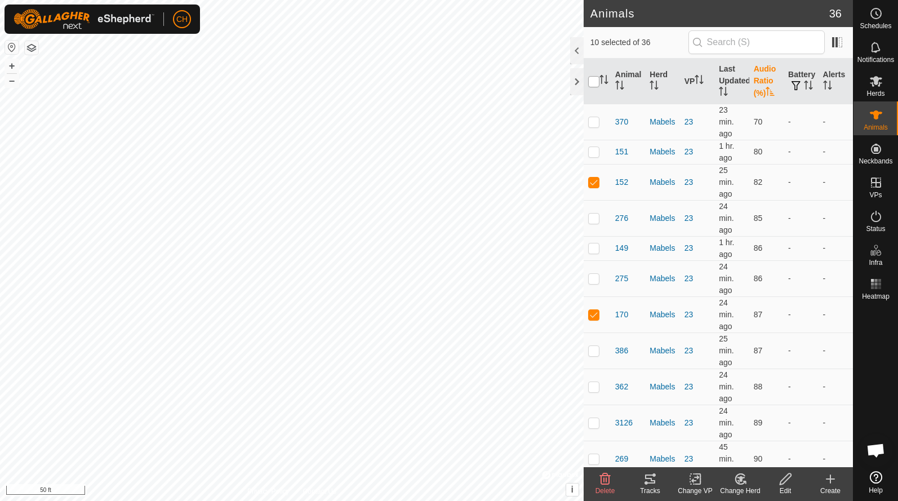
checkbox input "true"
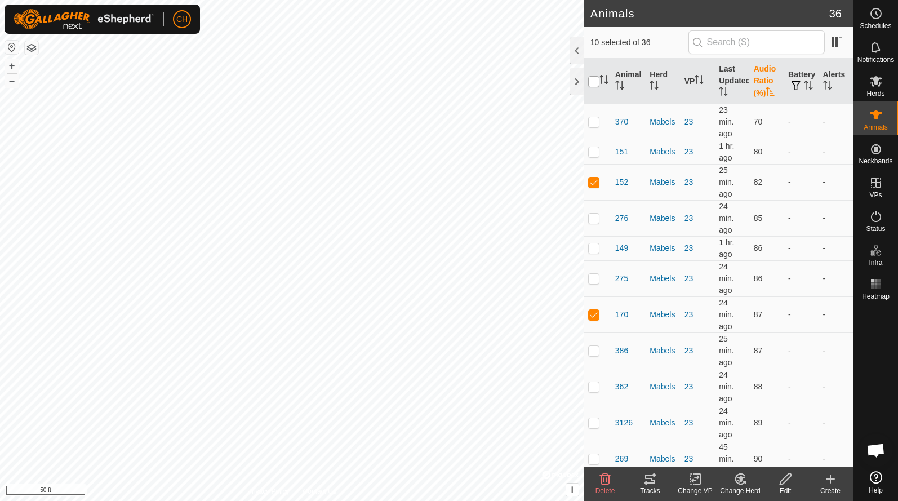
checkbox input "true"
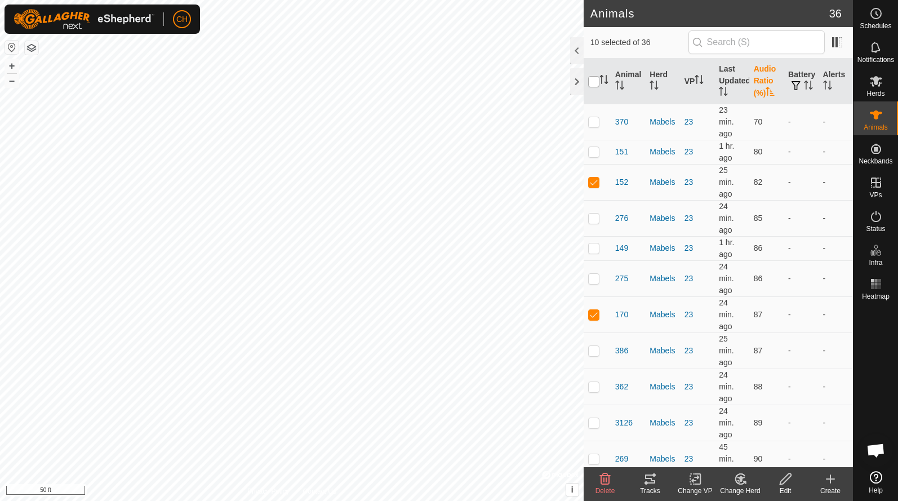
checkbox input "true"
click at [597, 85] on input "checkbox" at bounding box center [593, 81] width 11 height 11
checkbox input "false"
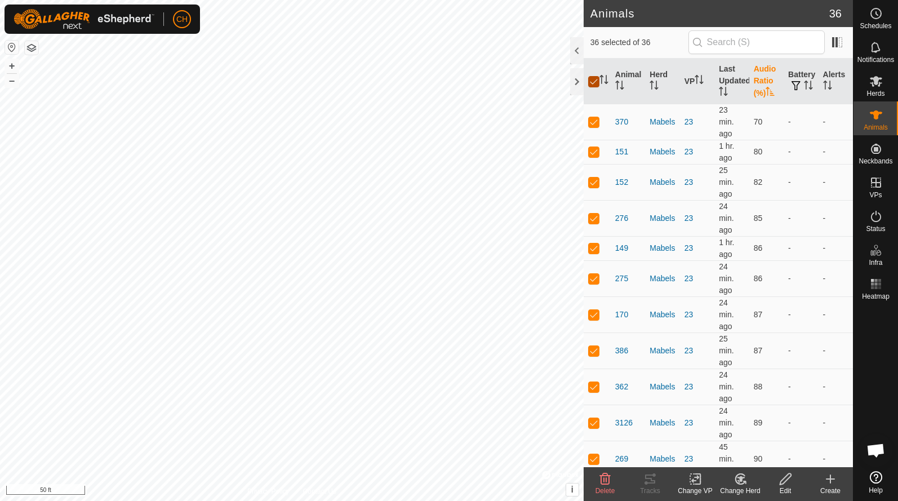
checkbox input "false"
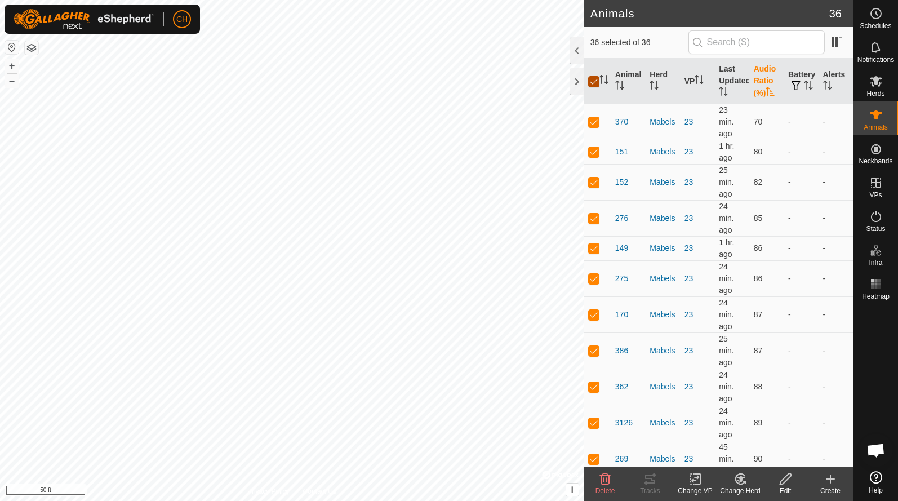
checkbox input "false"
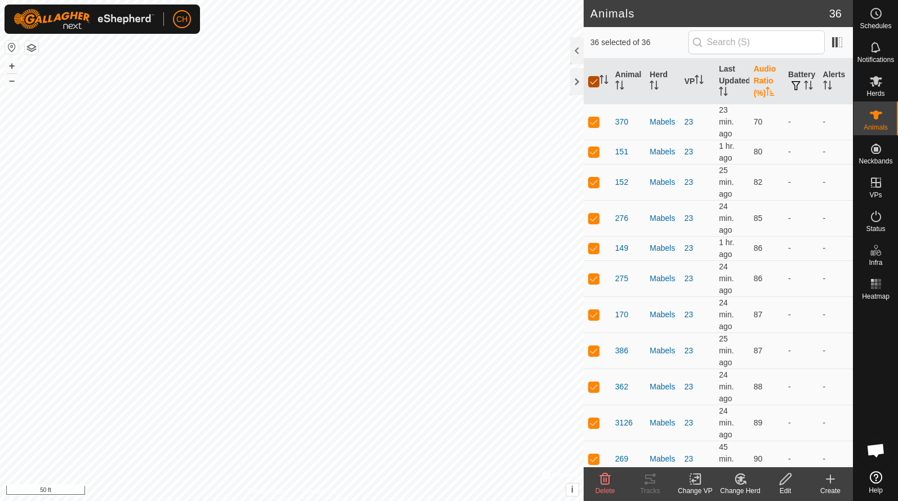
checkbox input "false"
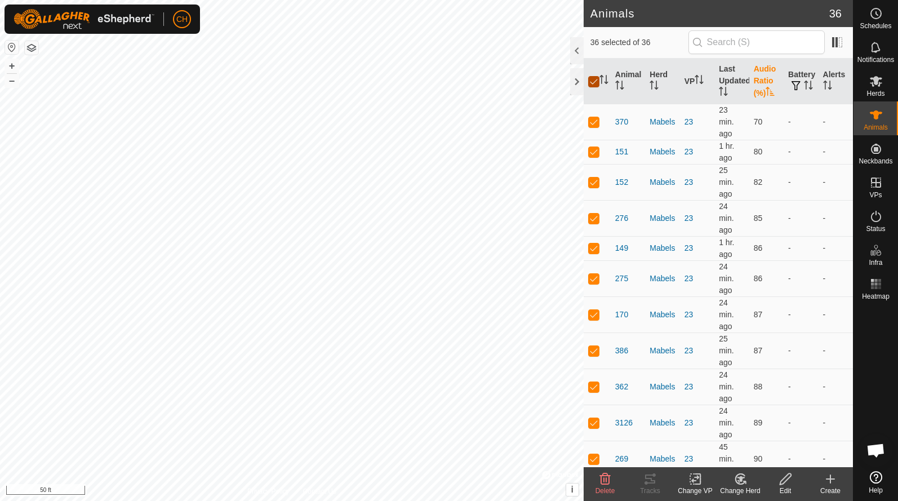
checkbox input "false"
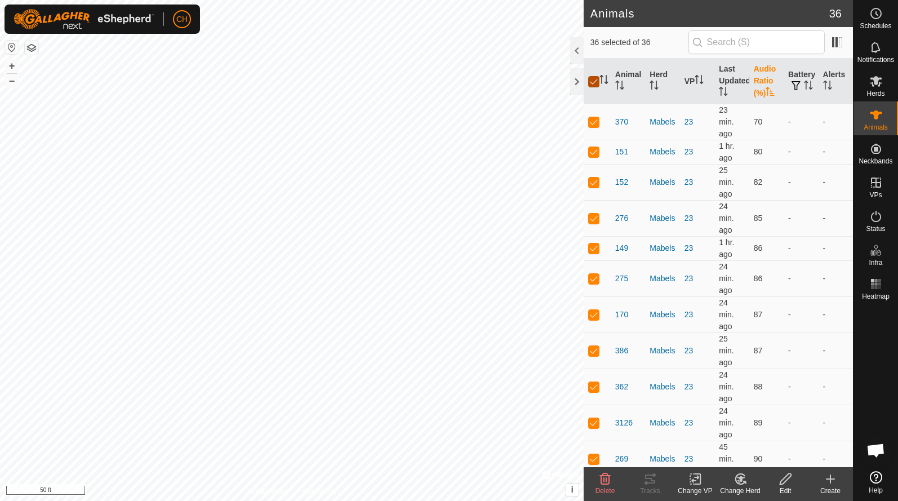
checkbox input "false"
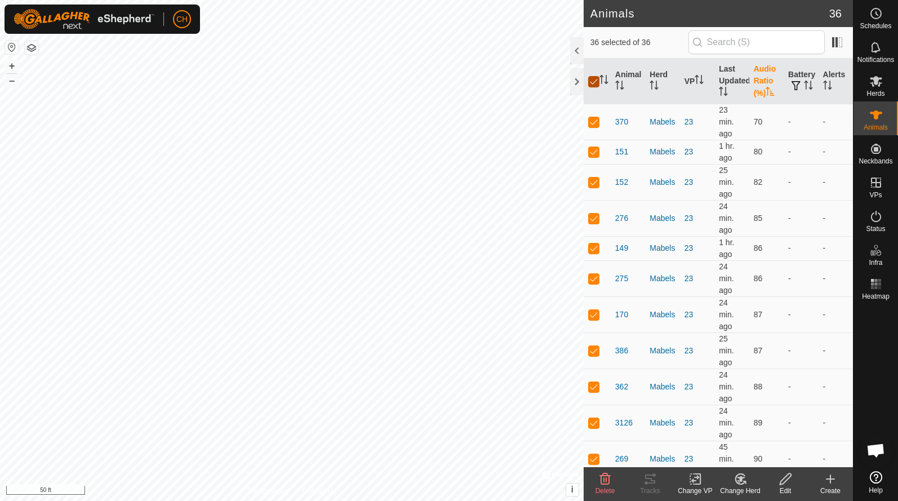
checkbox input "false"
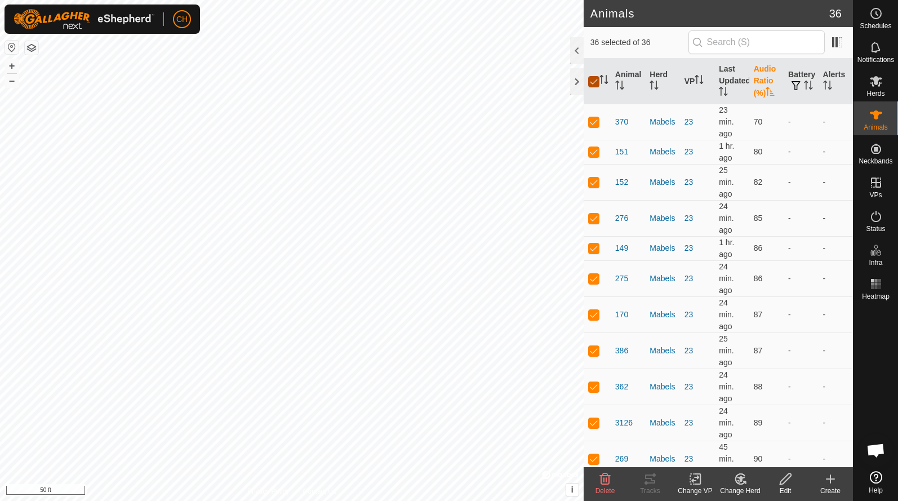
checkbox input "false"
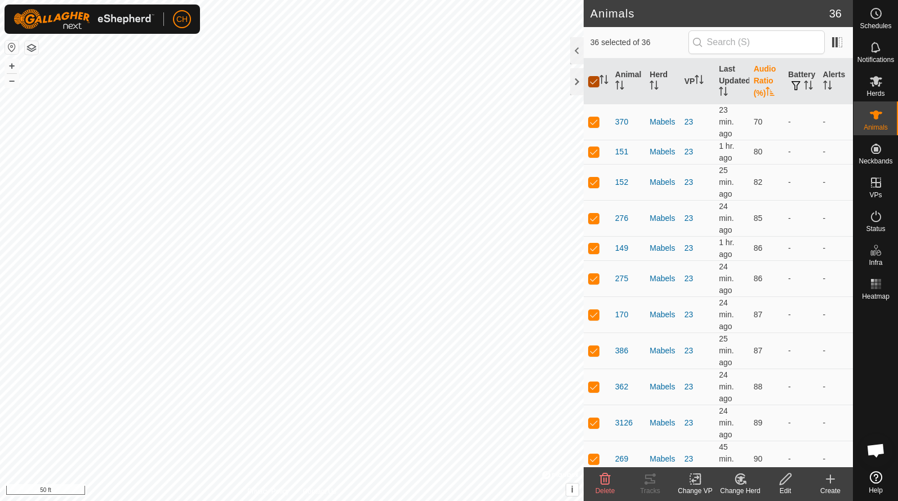
checkbox input "false"
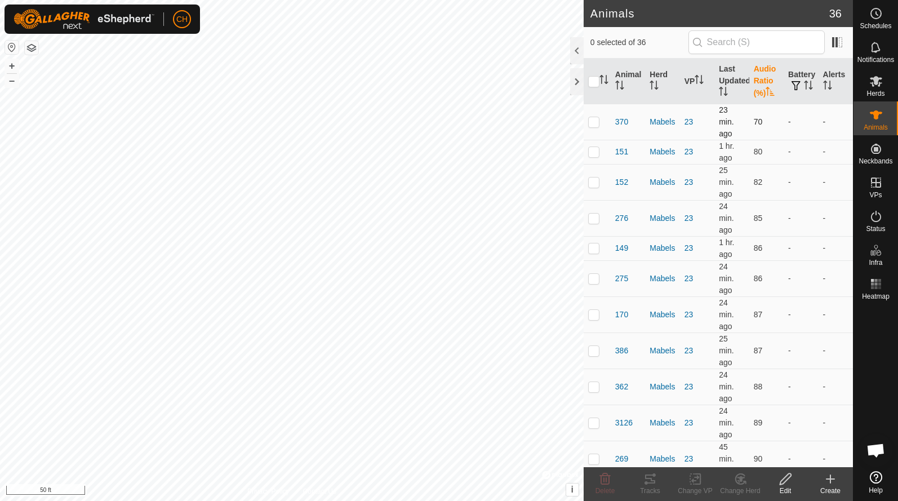
click at [591, 126] on p-checkbox at bounding box center [593, 121] width 11 height 9
checkbox input "true"
click at [592, 155] on p-checkbox at bounding box center [593, 151] width 11 height 9
checkbox input "true"
click at [596, 218] on p-checkbox at bounding box center [593, 217] width 11 height 9
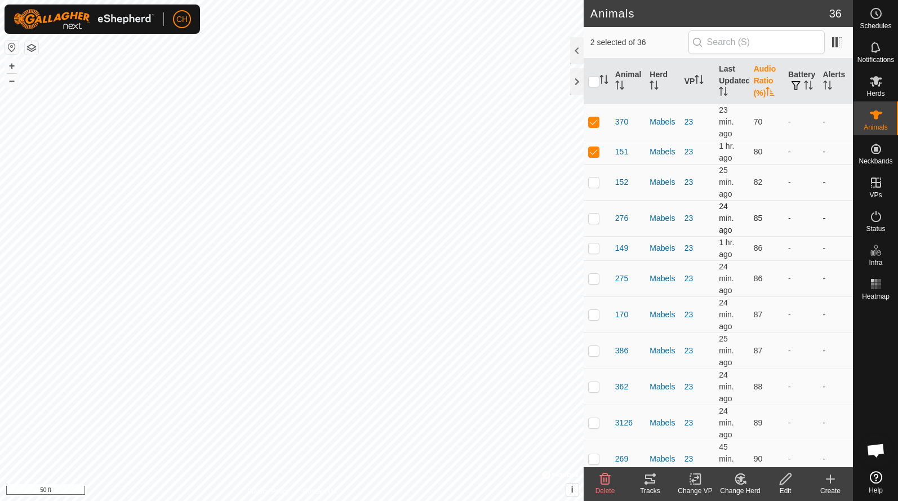
checkbox input "true"
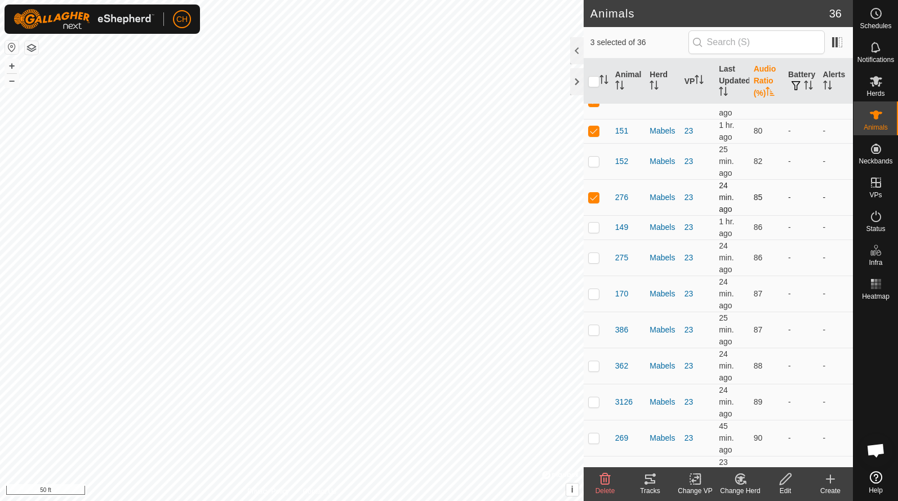
scroll to position [23, 0]
click at [595, 261] on td at bounding box center [596, 256] width 27 height 36
checkbox input "true"
click at [598, 225] on p-checkbox at bounding box center [593, 225] width 11 height 9
checkbox input "true"
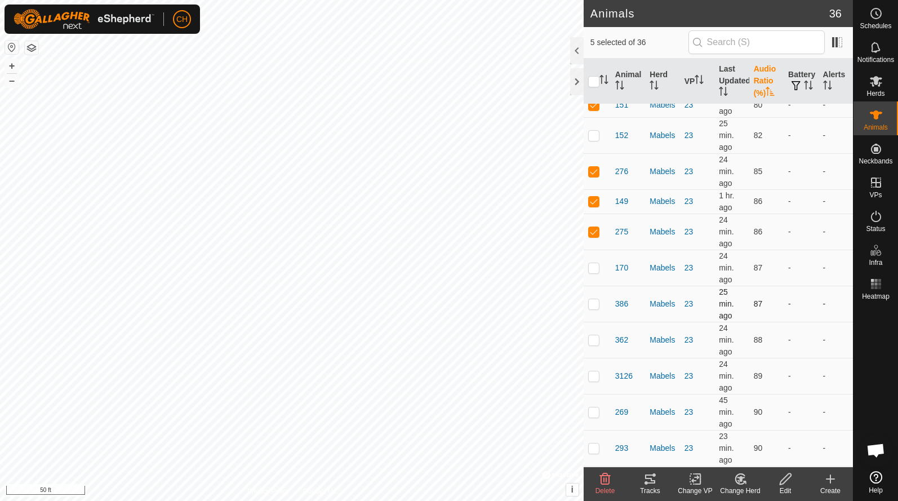
scroll to position [48, 0]
click at [651, 482] on icon at bounding box center [650, 478] width 10 height 9
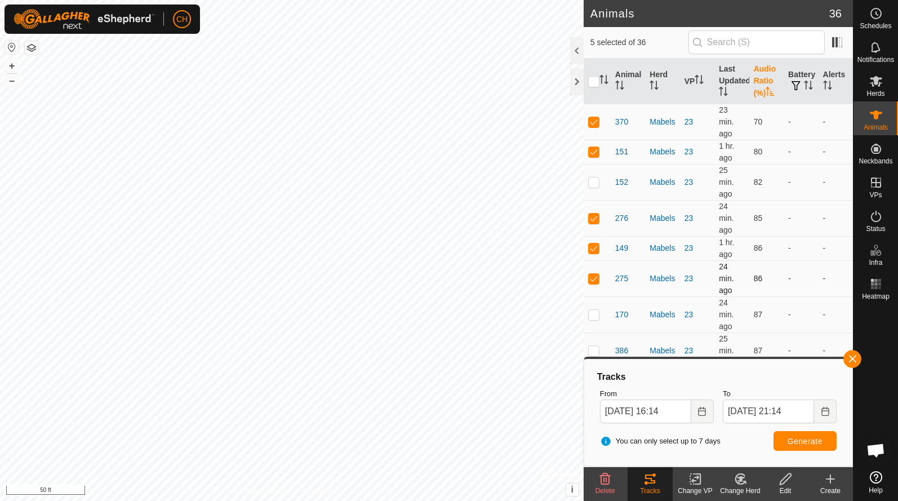
scroll to position [0, 0]
click at [594, 279] on p-checkbox at bounding box center [593, 278] width 11 height 9
checkbox input "false"
click at [791, 442] on span "Generate" at bounding box center [804, 440] width 35 height 9
click at [593, 251] on p-checkbox at bounding box center [593, 247] width 11 height 9
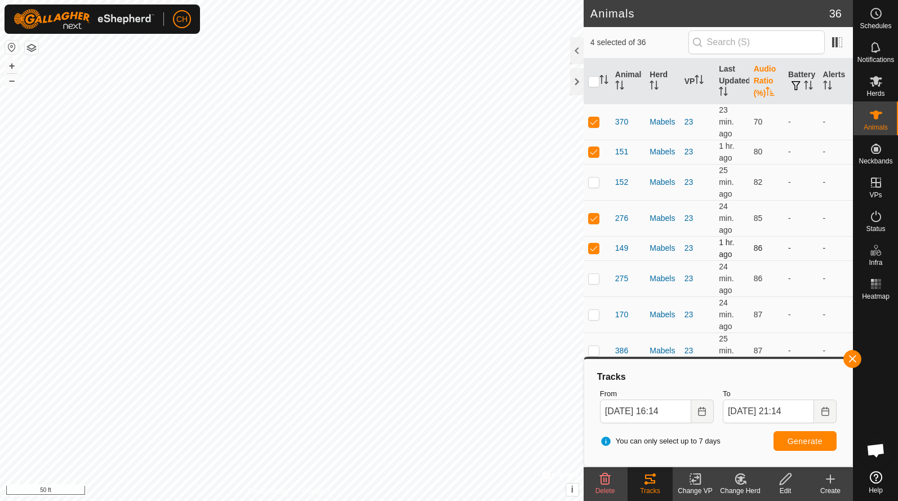
checkbox input "false"
click at [803, 443] on span "Generate" at bounding box center [804, 440] width 35 height 9
click at [595, 217] on p-checkbox at bounding box center [593, 217] width 11 height 9
checkbox input "false"
click at [808, 445] on button "Generate" at bounding box center [804, 441] width 63 height 20
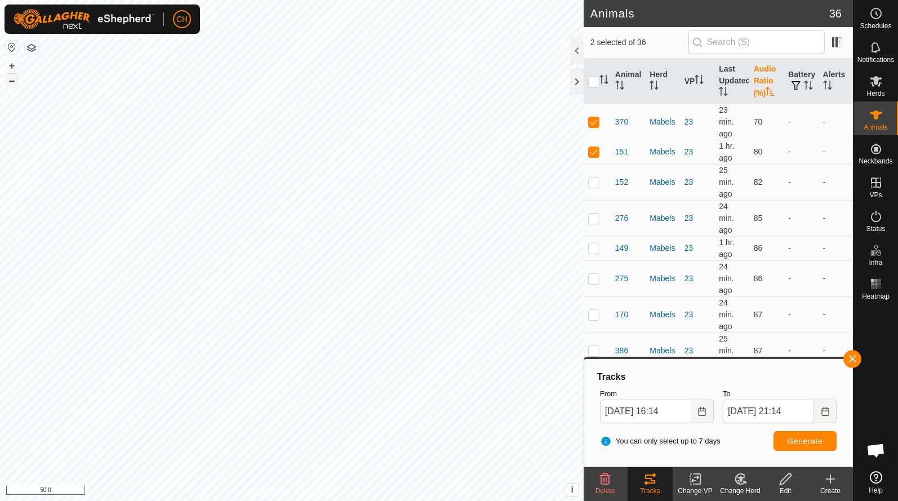
click at [13, 83] on button "–" at bounding box center [12, 81] width 14 height 14
click at [11, 66] on button "+" at bounding box center [12, 66] width 14 height 14
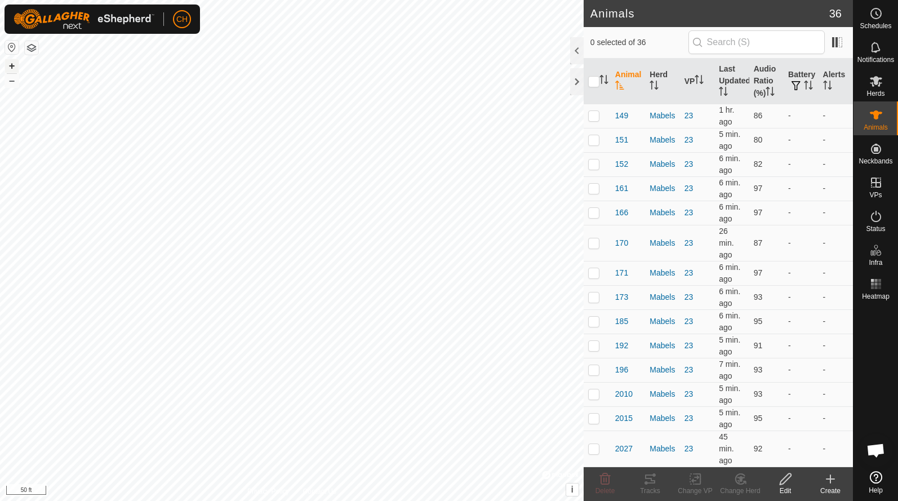
click at [10, 67] on button "+" at bounding box center [12, 66] width 14 height 14
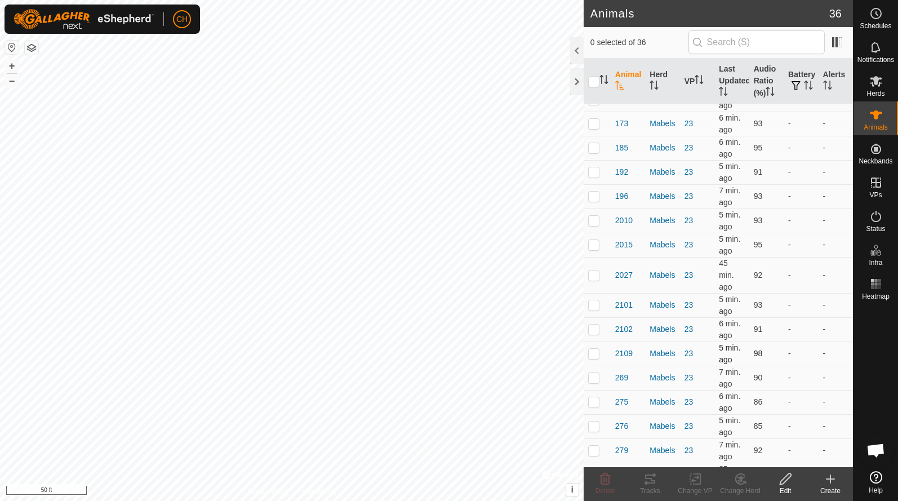
scroll to position [193, 0]
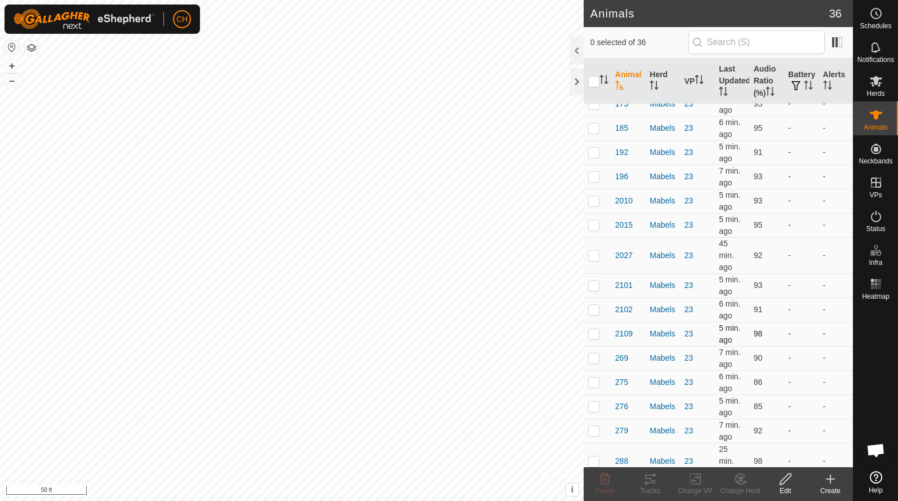
click at [594, 336] on p-checkbox at bounding box center [593, 333] width 11 height 9
checkbox input "true"
click at [595, 382] on p-checkbox at bounding box center [593, 381] width 11 height 9
checkbox input "true"
click at [649, 479] on icon at bounding box center [650, 479] width 14 height 14
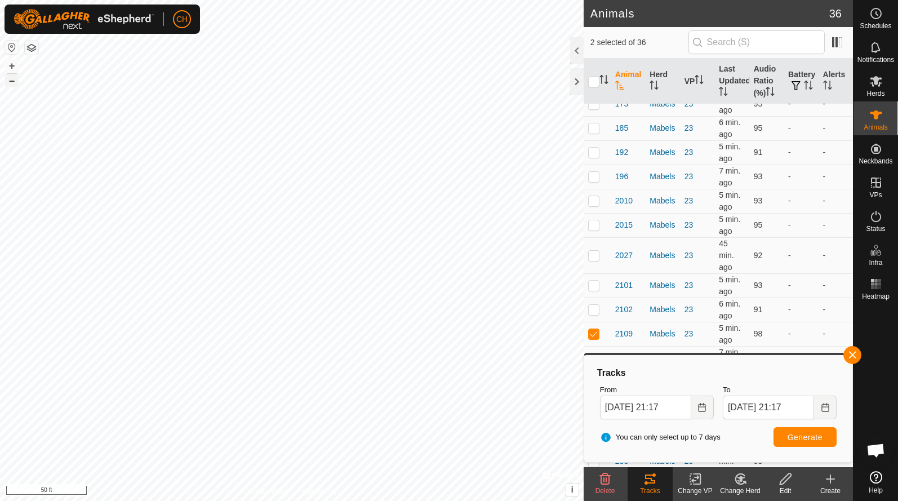
click at [18, 80] on button "–" at bounding box center [12, 81] width 14 height 14
click at [10, 63] on button "+" at bounding box center [12, 66] width 14 height 14
click at [14, 83] on button "–" at bounding box center [12, 81] width 14 height 14
click at [853, 356] on button "button" at bounding box center [852, 355] width 18 height 18
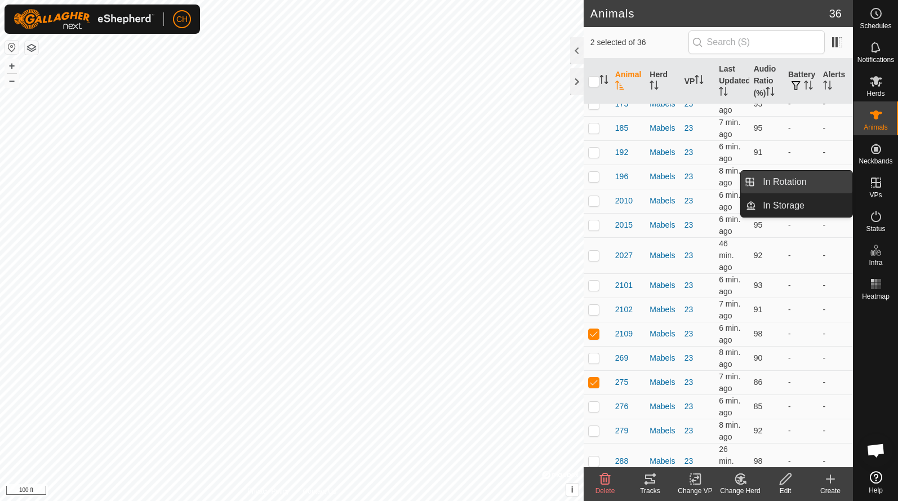
click at [828, 180] on link "In Rotation" at bounding box center [804, 182] width 96 height 23
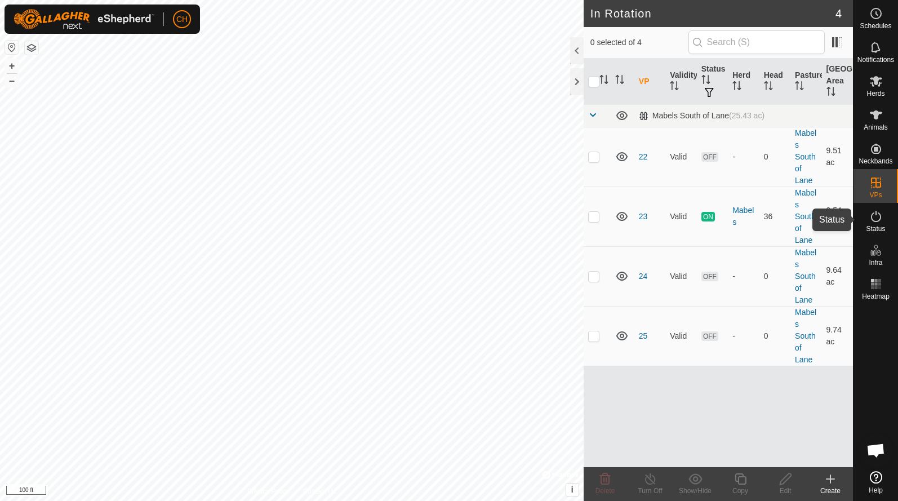
click at [877, 219] on icon at bounding box center [876, 216] width 14 height 14
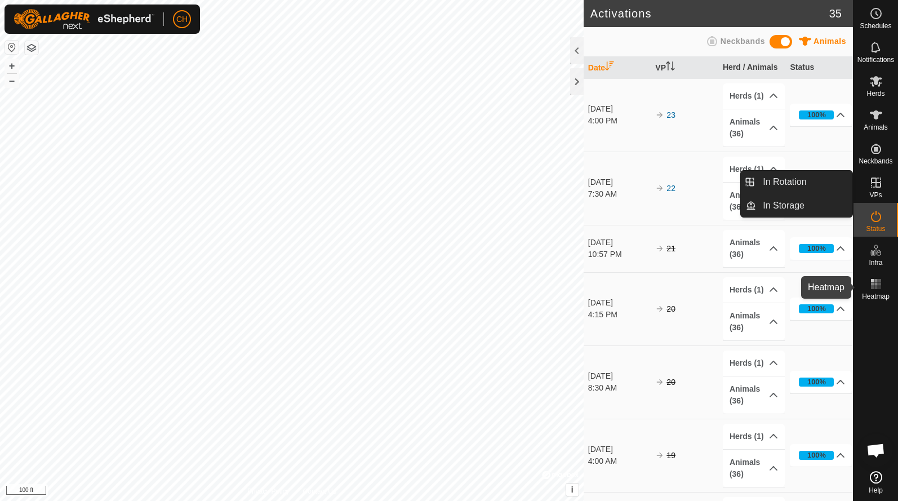
click at [880, 285] on icon at bounding box center [876, 284] width 14 height 14
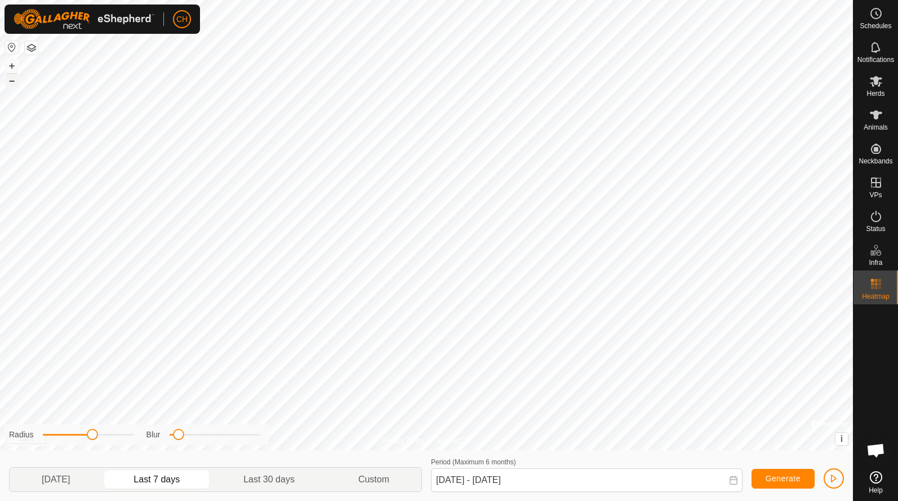
click at [13, 84] on button "–" at bounding box center [12, 81] width 14 height 14
click at [170, 481] on p-togglebutton "Last 7 days" at bounding box center [157, 479] width 110 height 24
click at [73, 479] on p-togglebutton "Yesterday" at bounding box center [56, 479] width 92 height 24
click at [8, 69] on button "+" at bounding box center [12, 66] width 14 height 14
drag, startPoint x: 184, startPoint y: 436, endPoint x: 199, endPoint y: 435, distance: 15.3
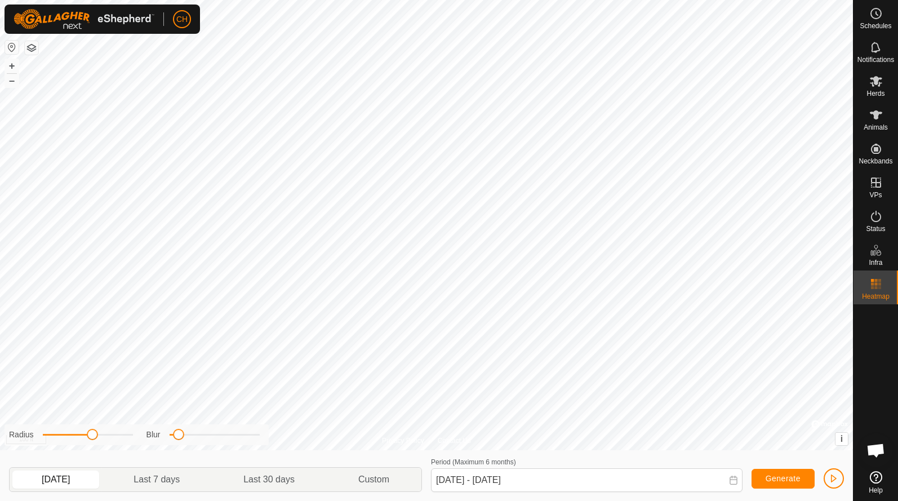
click at [212, 435] on div "Blur" at bounding box center [202, 435] width 113 height 12
drag, startPoint x: 180, startPoint y: 436, endPoint x: 234, endPoint y: 439, distance: 54.7
click at [234, 439] on span at bounding box center [235, 434] width 11 height 11
drag, startPoint x: 91, startPoint y: 438, endPoint x: 114, endPoint y: 441, distance: 23.4
click at [114, 441] on div "Radius Blur" at bounding box center [137, 434] width 264 height 21
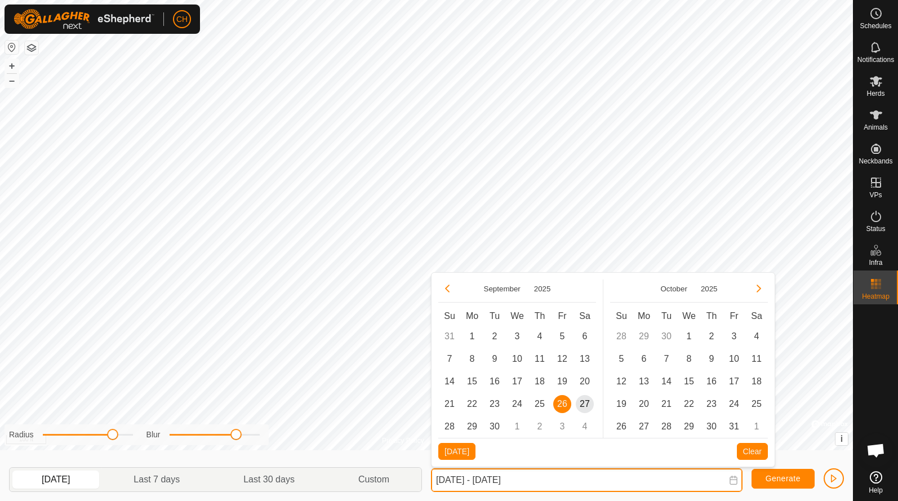
click at [725, 484] on input "Sep 26, 2025 - Sep 26, 2025" at bounding box center [586, 480] width 311 height 24
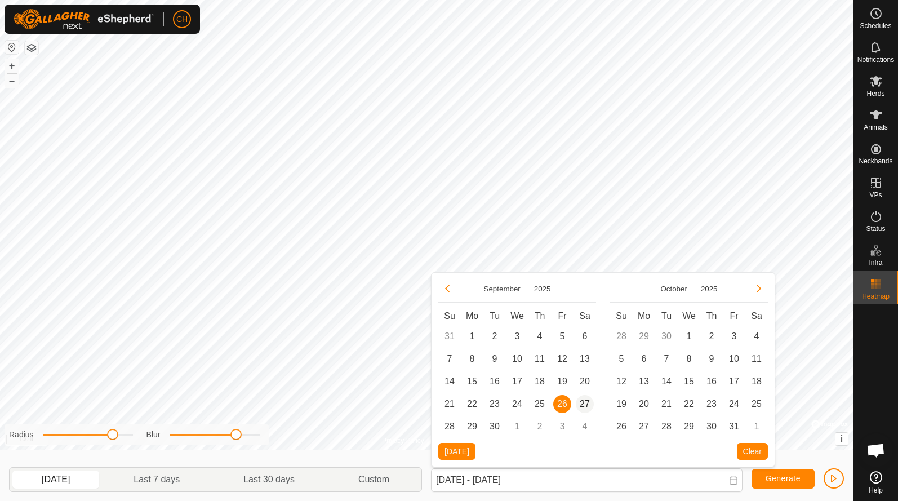
click at [585, 404] on span "27" at bounding box center [585, 404] width 18 height 18
click at [559, 404] on span "26" at bounding box center [562, 404] width 18 height 18
click at [584, 407] on span "27" at bounding box center [585, 404] width 18 height 18
type input "Sep 26, 2025 - Sep 27, 2025"
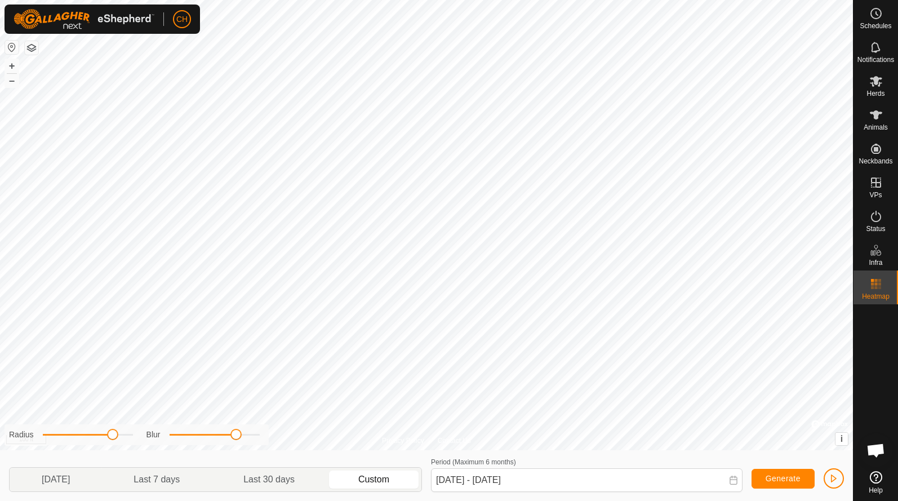
click at [772, 483] on button "Generate" at bounding box center [782, 479] width 63 height 20
click at [775, 472] on button "Generate" at bounding box center [782, 479] width 63 height 20
click at [833, 481] on span "button" at bounding box center [833, 478] width 9 height 9
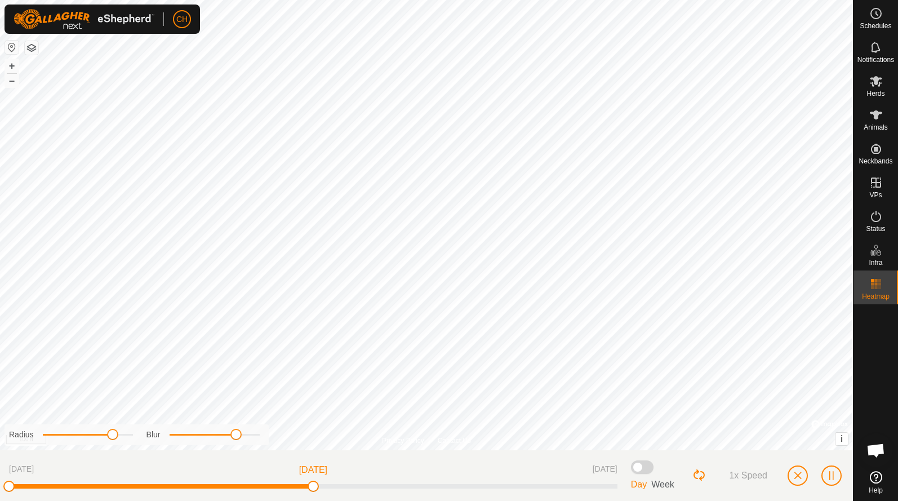
click at [796, 478] on span "button" at bounding box center [797, 475] width 9 height 9
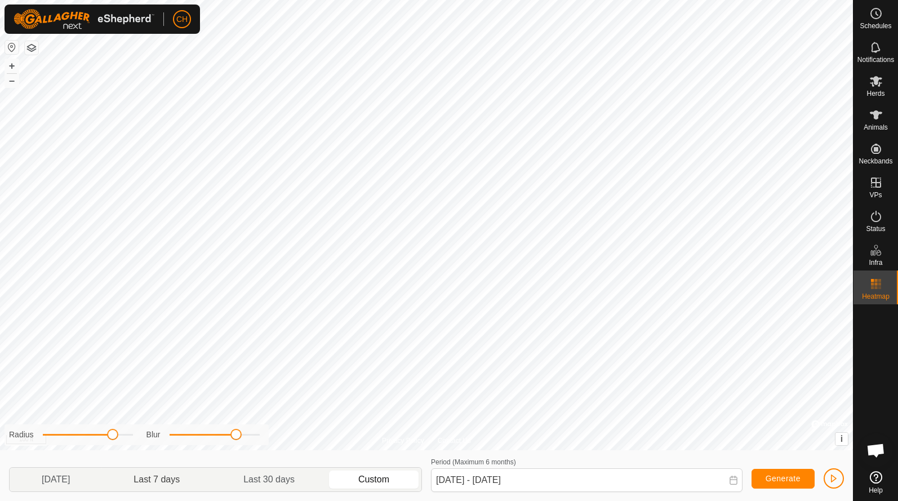
click at [148, 479] on p-togglebutton "Last 7 days" at bounding box center [157, 479] width 110 height 24
type input "Sep 20, 2025 - Sep 26, 2025"
click at [827, 473] on button "button" at bounding box center [833, 478] width 20 height 20
